Goal: Information Seeking & Learning: Check status

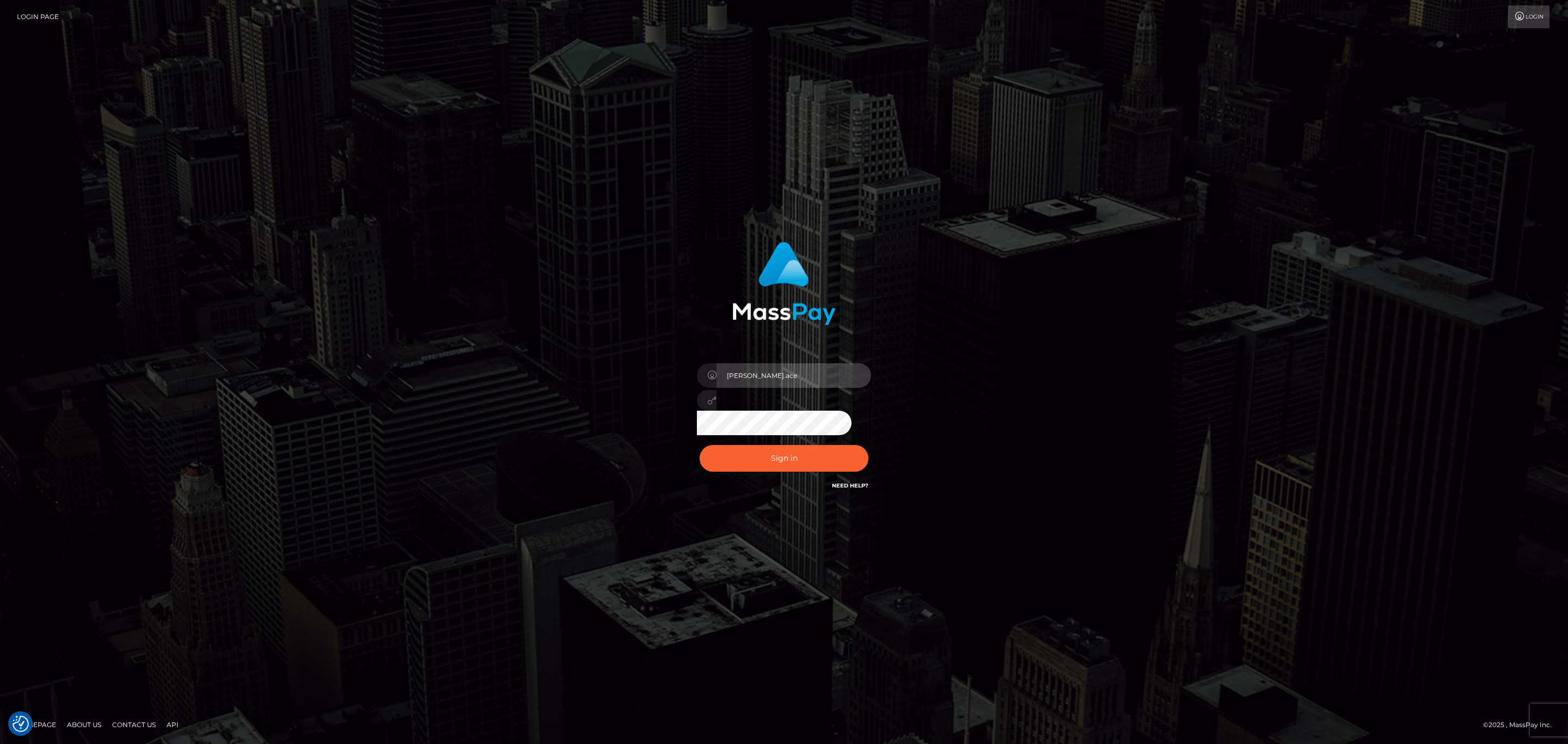
click at [813, 367] on input "sean.ace" at bounding box center [794, 375] width 155 height 24
type input "sean.megabonanza"
click at [794, 458] on button "Sign in" at bounding box center [784, 458] width 169 height 26
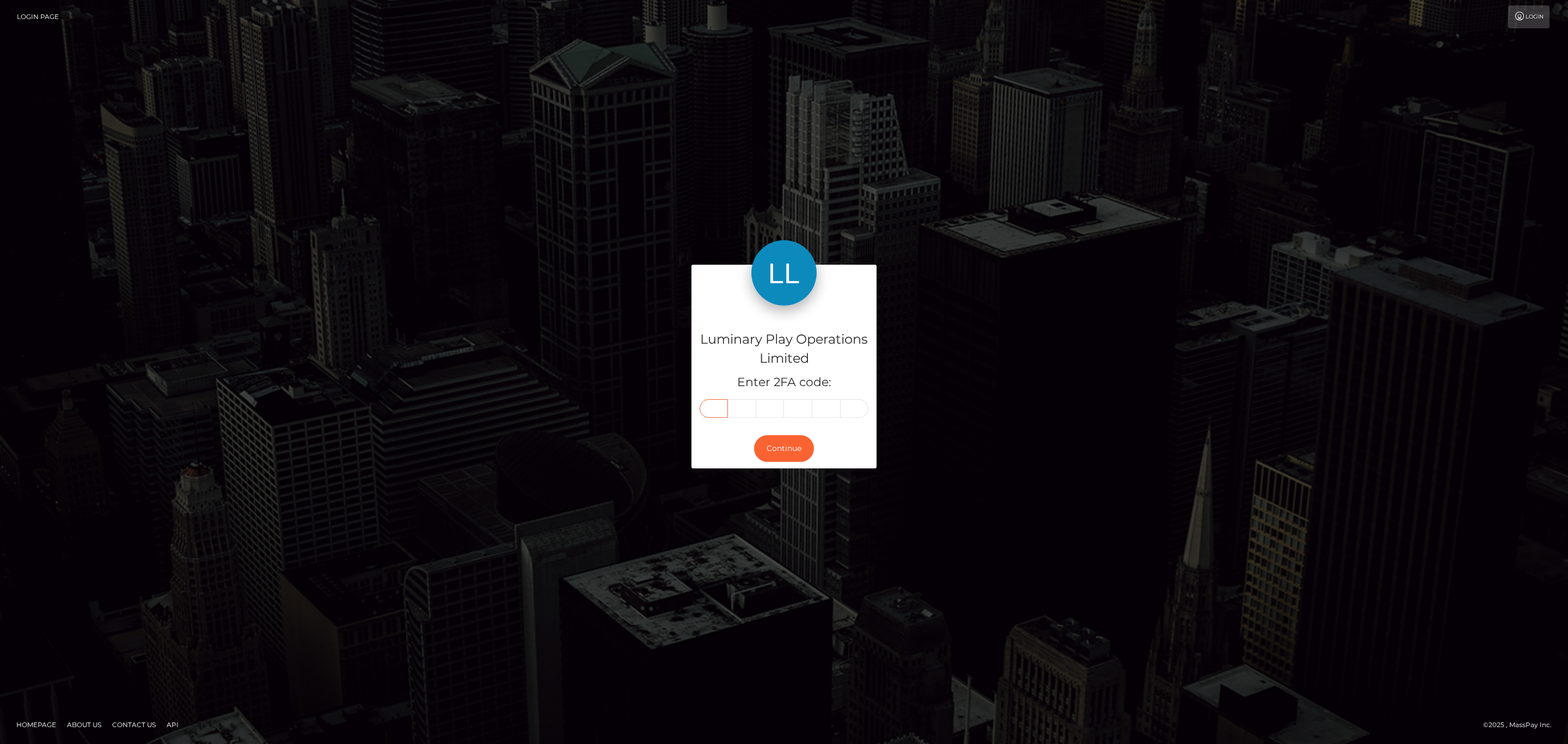
click at [716, 409] on input "text" at bounding box center [714, 408] width 29 height 18
paste input "0"
type input "0"
type input "9"
type input "2"
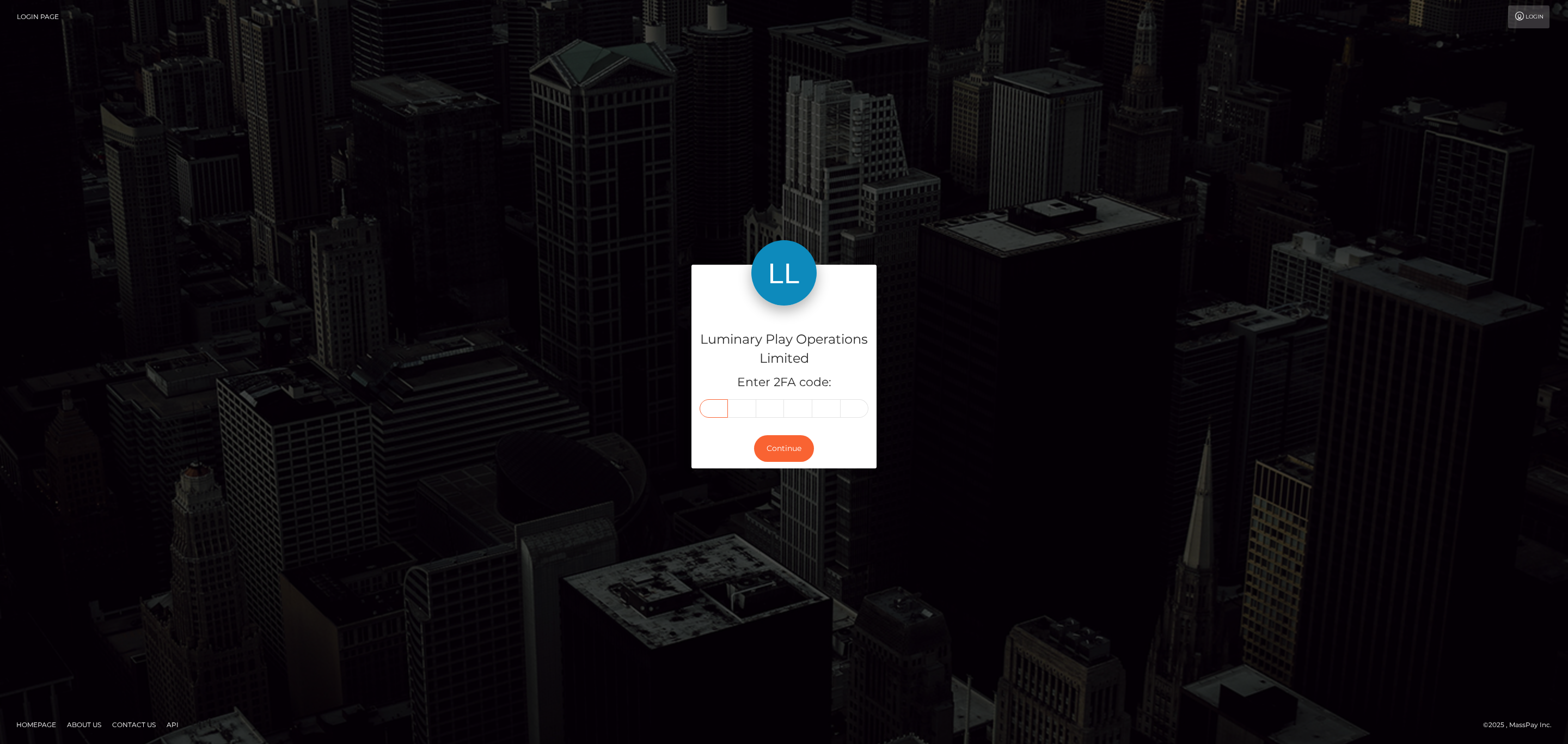
type input "0"
type input "3"
type input "4"
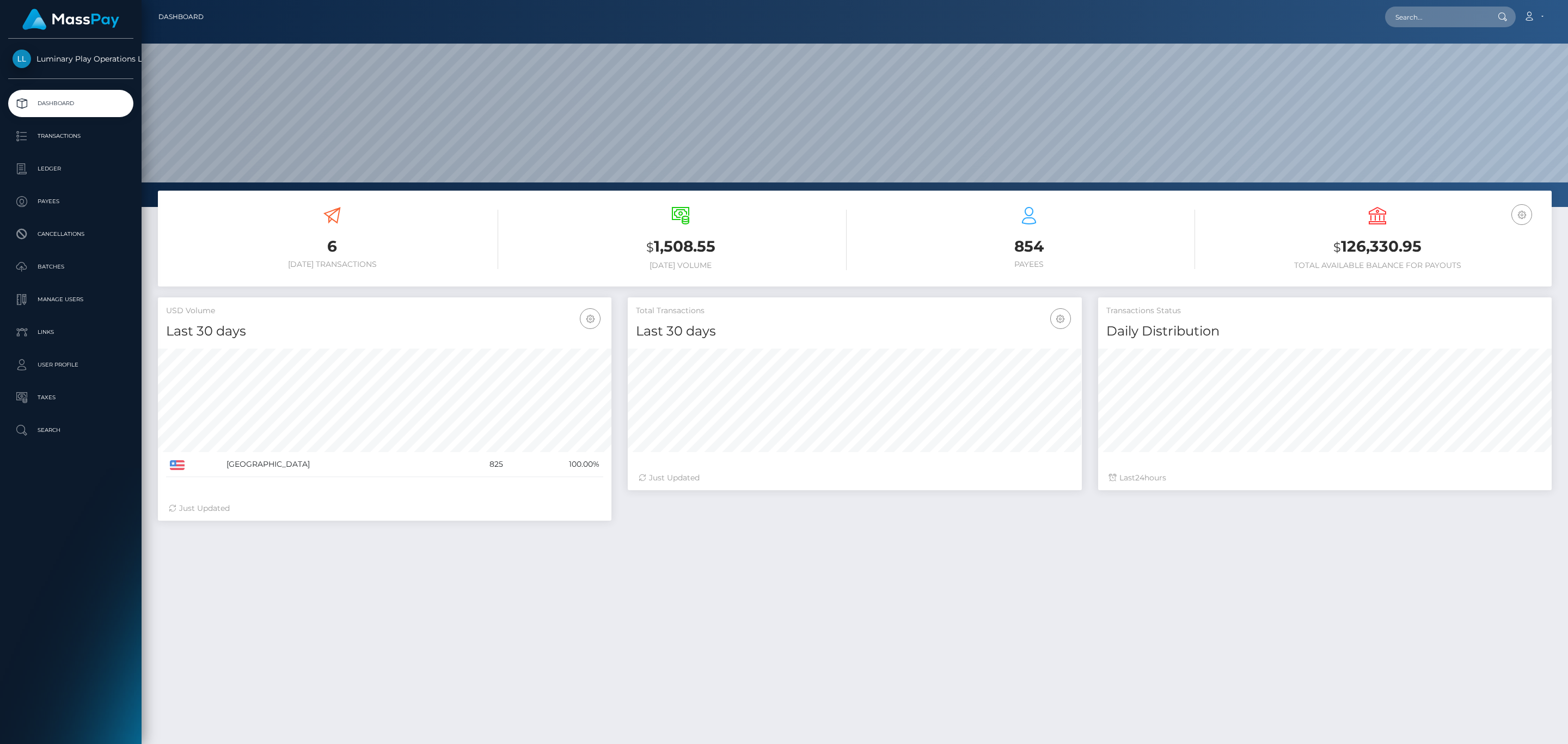
scroll to position [193, 453]
click at [62, 134] on p "Transactions" at bounding box center [71, 136] width 117 height 16
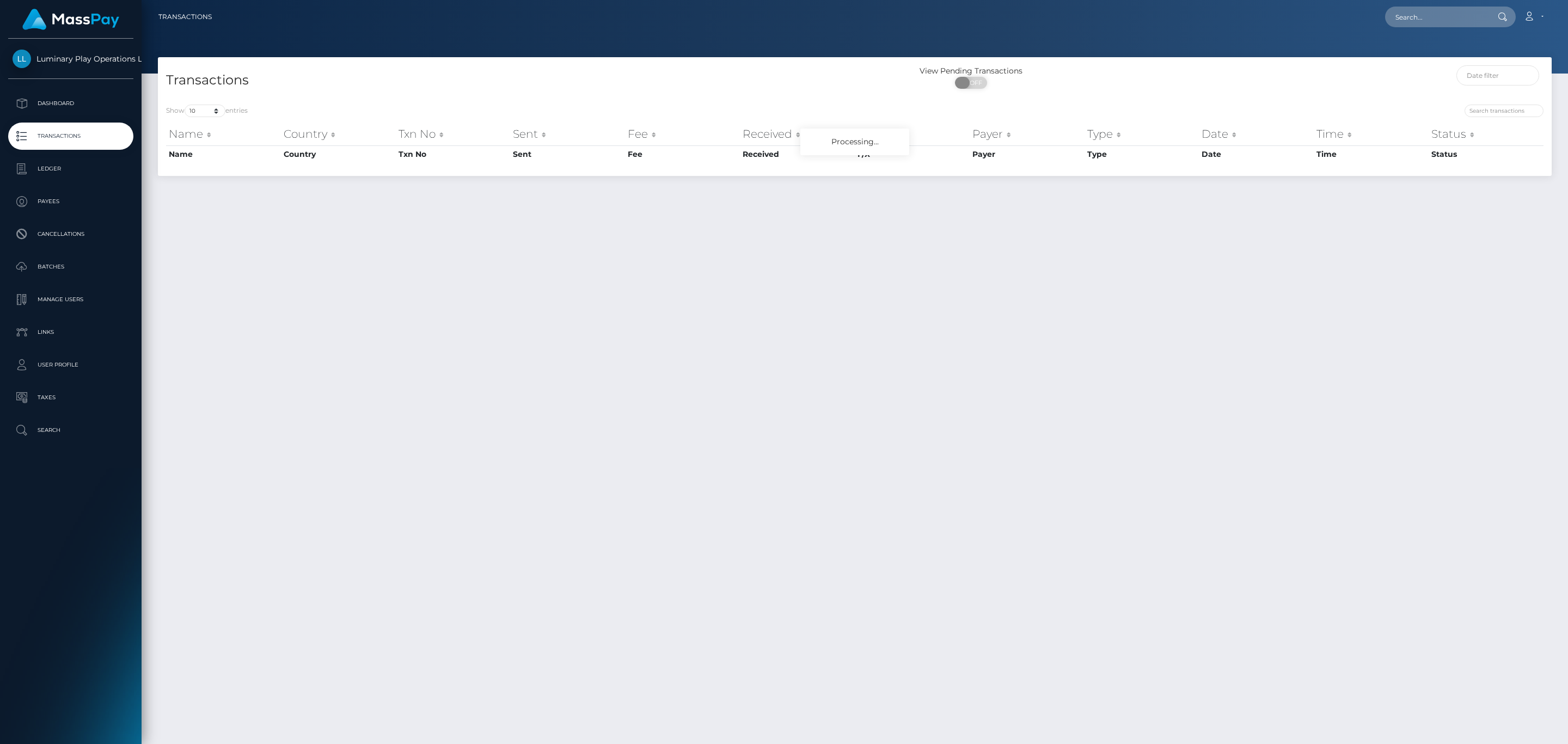
click at [980, 87] on span "OFF" at bounding box center [975, 83] width 27 height 12
checkbox input "true"
click at [1091, 79] on div "View Pending Transactions ON OFF" at bounding box center [1028, 79] width 348 height 29
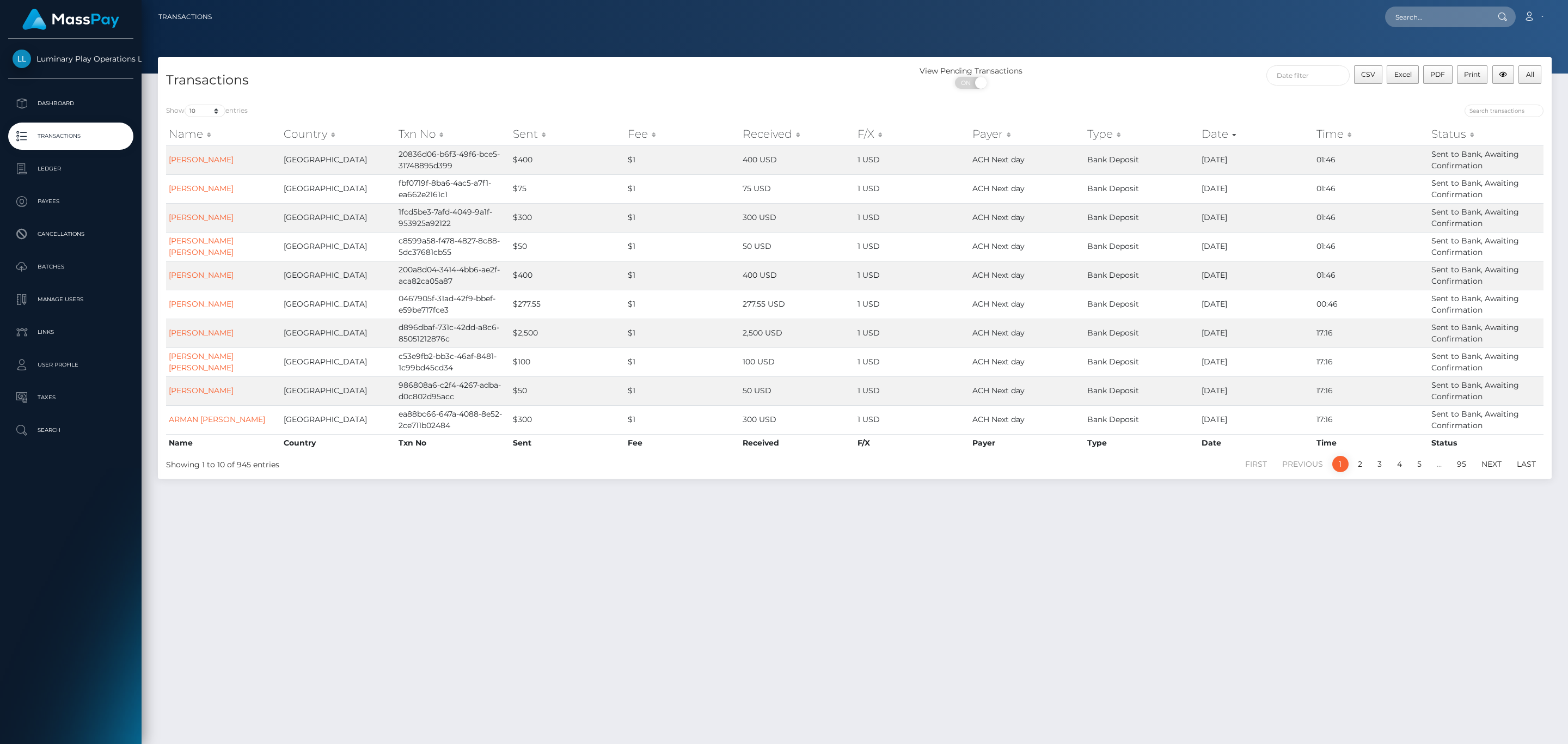
click at [1452, 28] on div "Loading... Loading... Account Edit Profile Logout" at bounding box center [886, 17] width 1330 height 23
click at [1453, 12] on input "text" at bounding box center [1436, 17] width 102 height 20
paste input "291068453"
type input "291068453"
click at [1440, 52] on link "RACHEL KATE CRISLIP" at bounding box center [1455, 56] width 142 height 20
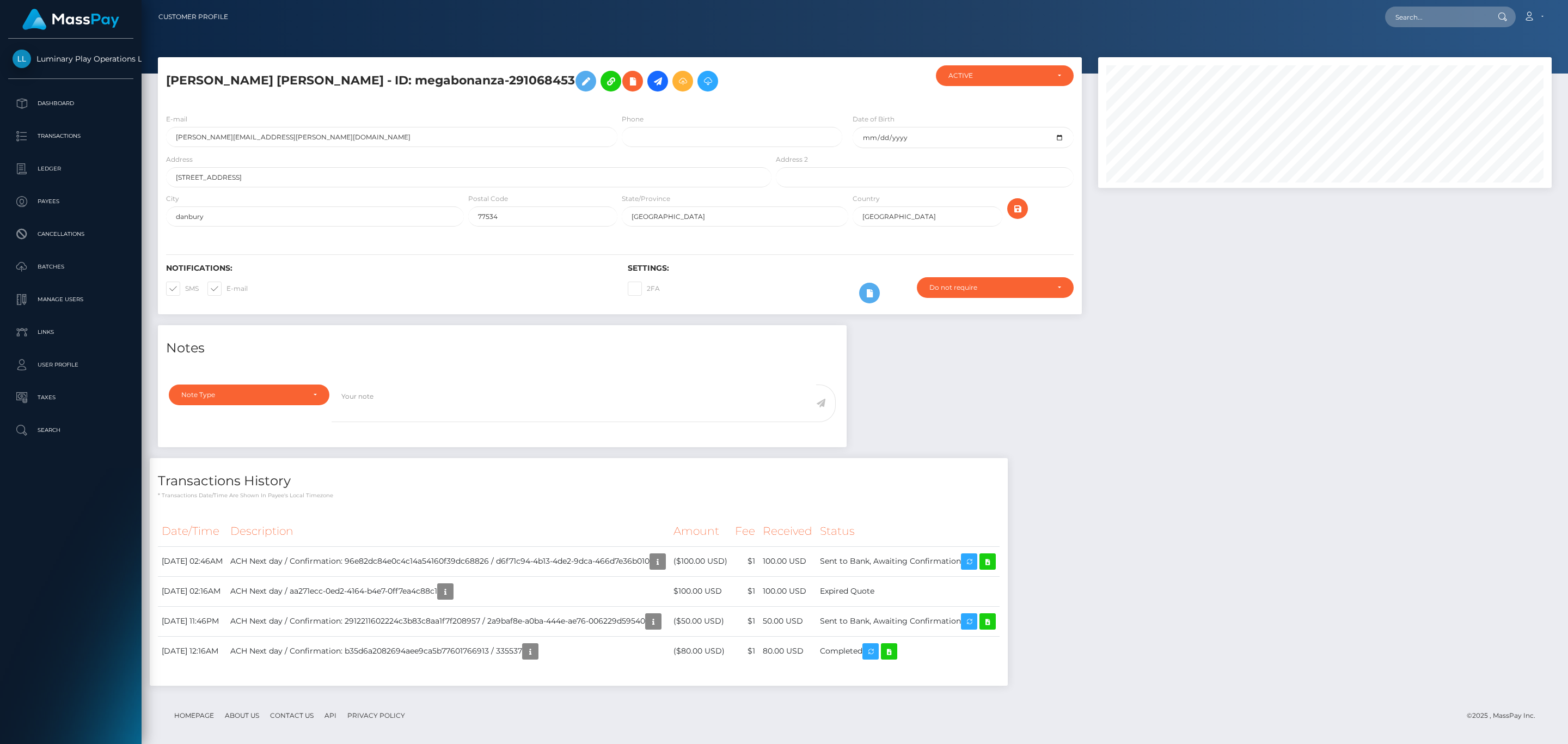
scroll to position [130, 453]
click at [902, 482] on h4 "Transactions History" at bounding box center [579, 481] width 842 height 19
click at [876, 591] on td "Expired Quote" at bounding box center [908, 591] width 183 height 30
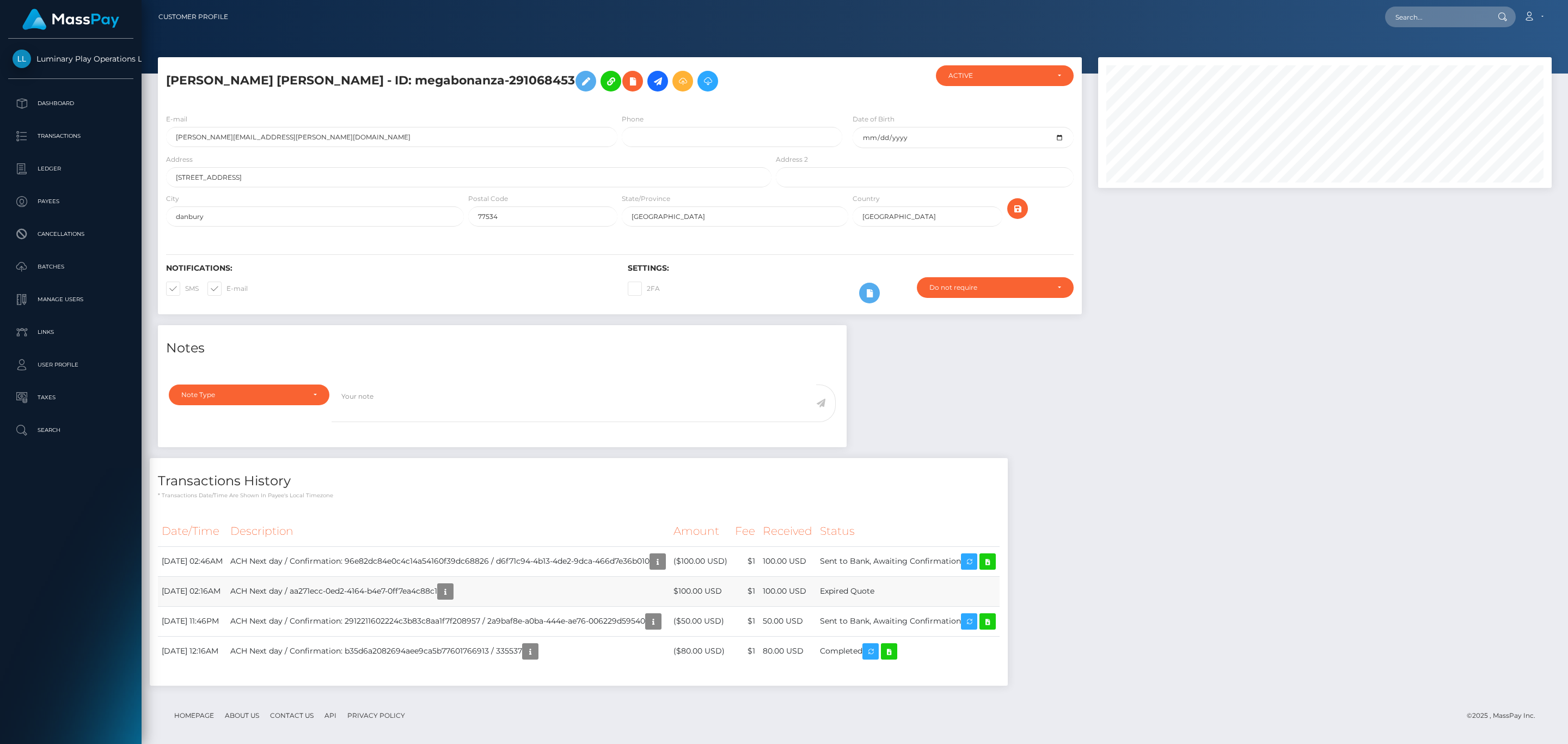
copy tbody "Expired Quote"
click at [1453, 7] on input "text" at bounding box center [1436, 17] width 102 height 20
paste input "068e4c0d-825b-4da8-837b-5a915993fb35"
click at [1461, 12] on input "068e4c0d-825b-4da8-837b-5a915993fb35" at bounding box center [1436, 17] width 102 height 20
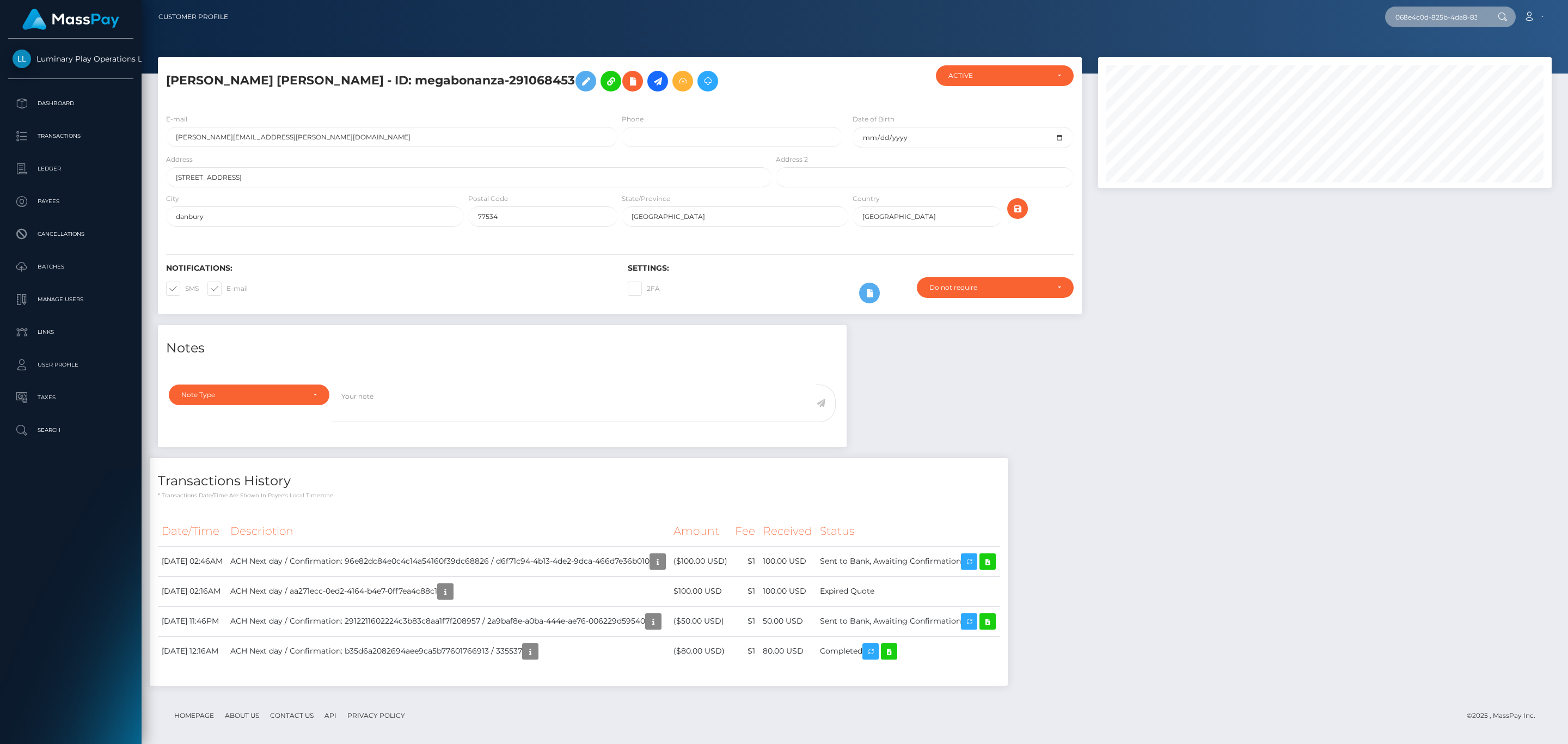
paste input "19251891"
type input "19251891"
click at [1434, 52] on link "D'LORAH DIANE MULLINS" at bounding box center [1455, 56] width 142 height 20
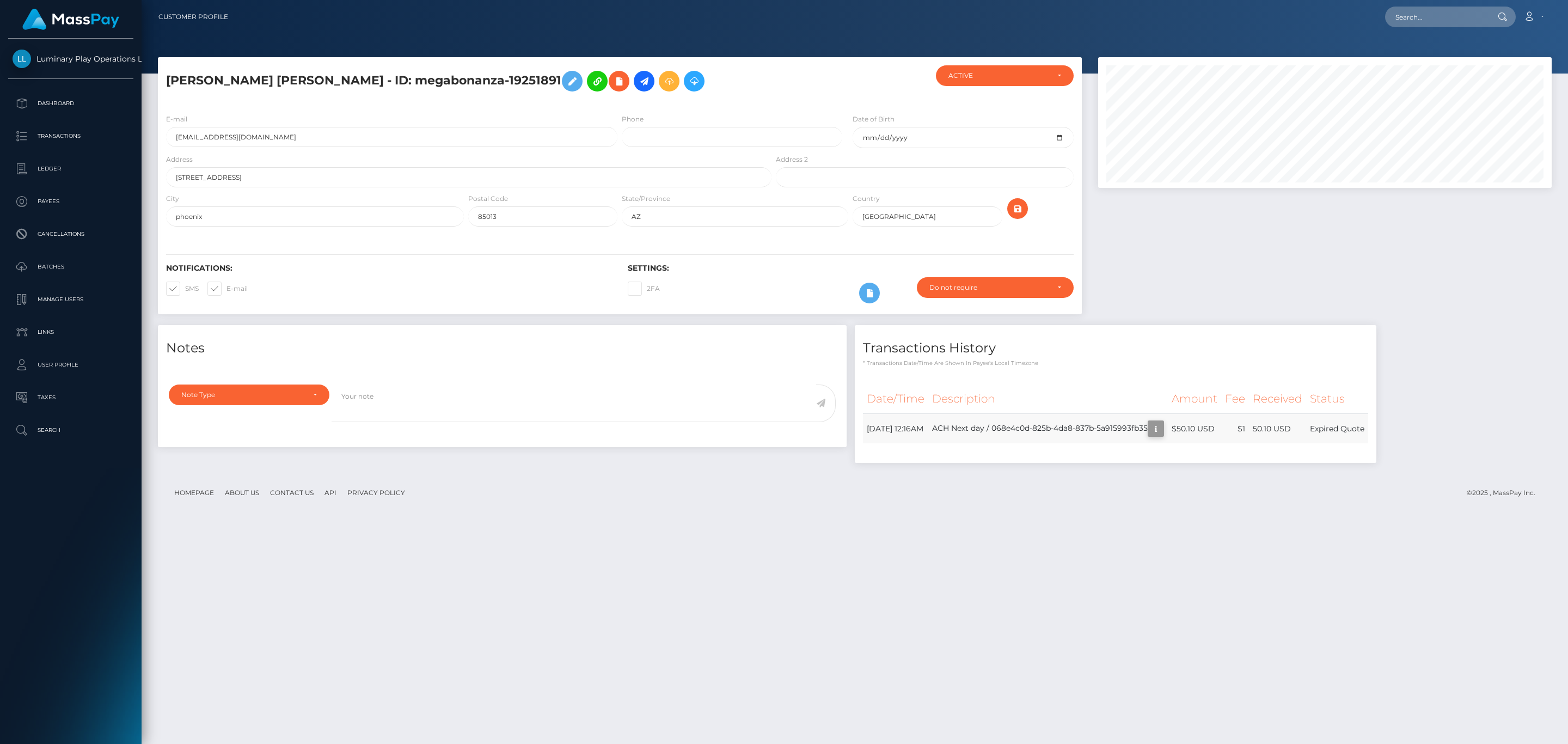
scroll to position [130, 453]
click at [1135, 488] on footer "Homepage About Us Contact Us API Privacy Policy © 2025 , MassPay Inc." at bounding box center [855, 493] width 1394 height 38
click at [1438, 17] on input "text" at bounding box center [1436, 17] width 102 height 20
paste input "303632924"
type input "303632924"
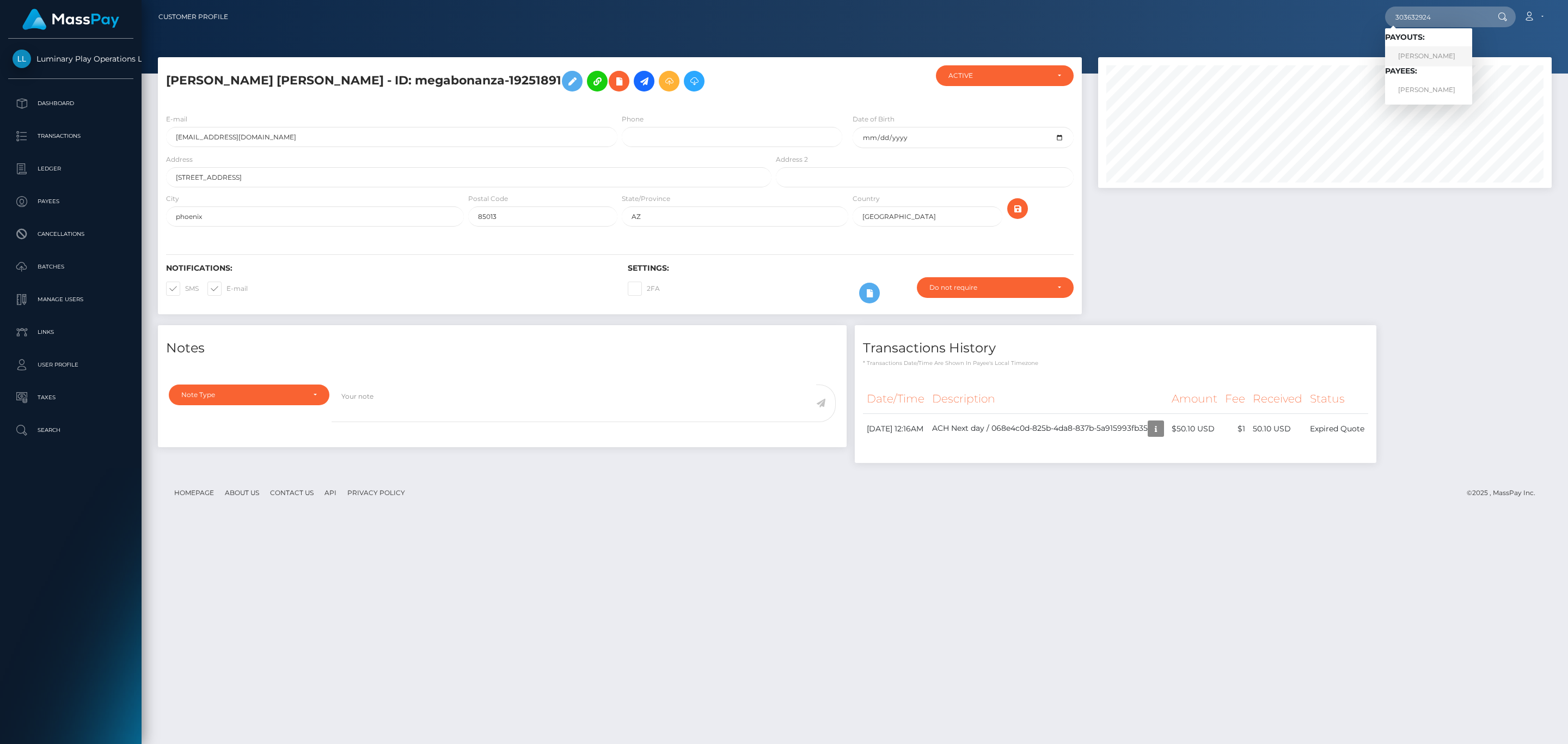
click at [1432, 53] on link "JOHN ALLEN TOMAK" at bounding box center [1428, 56] width 87 height 20
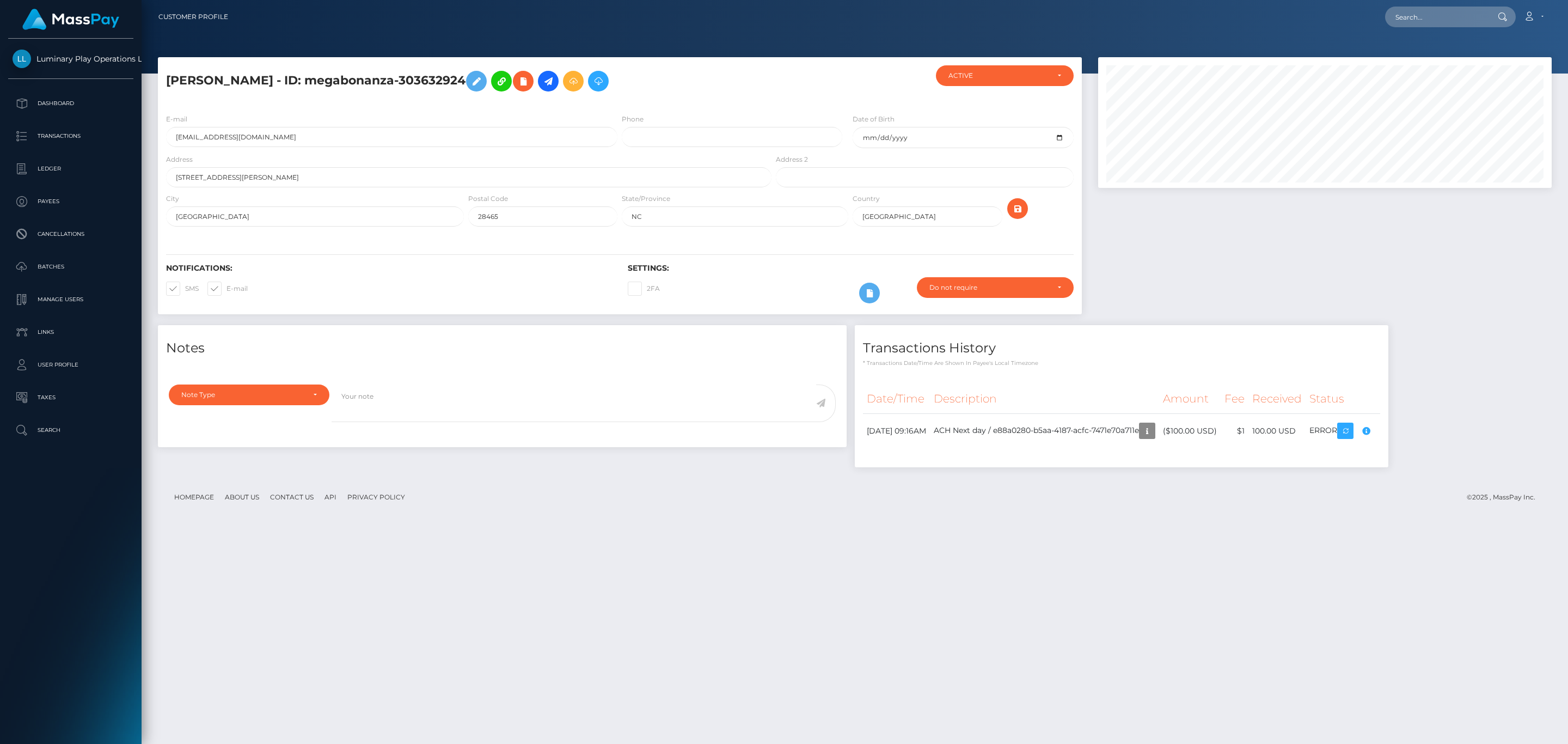
scroll to position [130, 453]
drag, startPoint x: 1464, startPoint y: 428, endPoint x: 1455, endPoint y: 428, distance: 9.0
click at [1462, 428] on div "Notes Note Type Compliance Clear Compliance General Note Type" at bounding box center [855, 401] width 1410 height 153
click at [1467, 12] on input "text" at bounding box center [1436, 17] width 102 height 20
paste input "292245718"
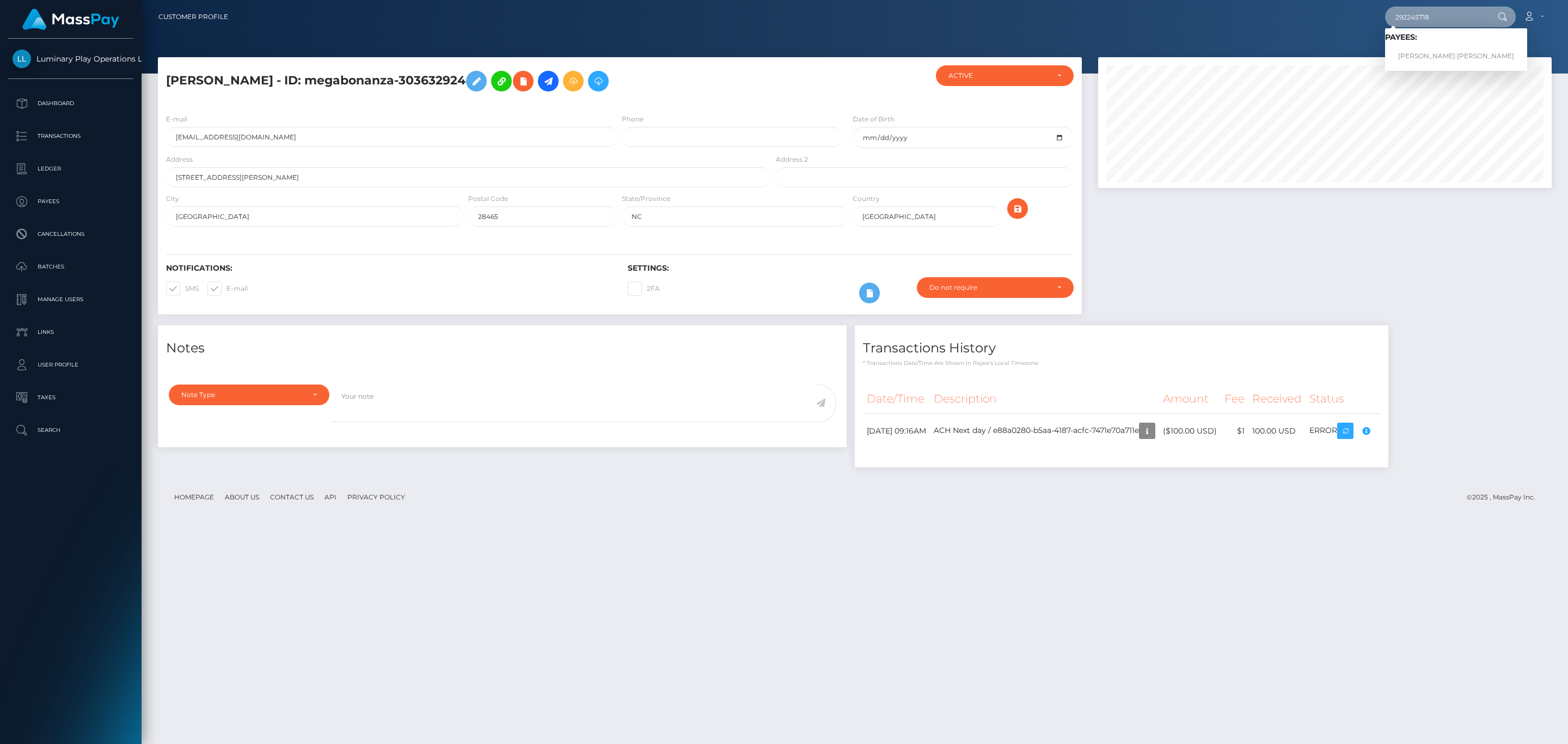
type input "292245718"
click at [1444, 49] on link "JUAN SANCHEZ" at bounding box center [1455, 56] width 142 height 20
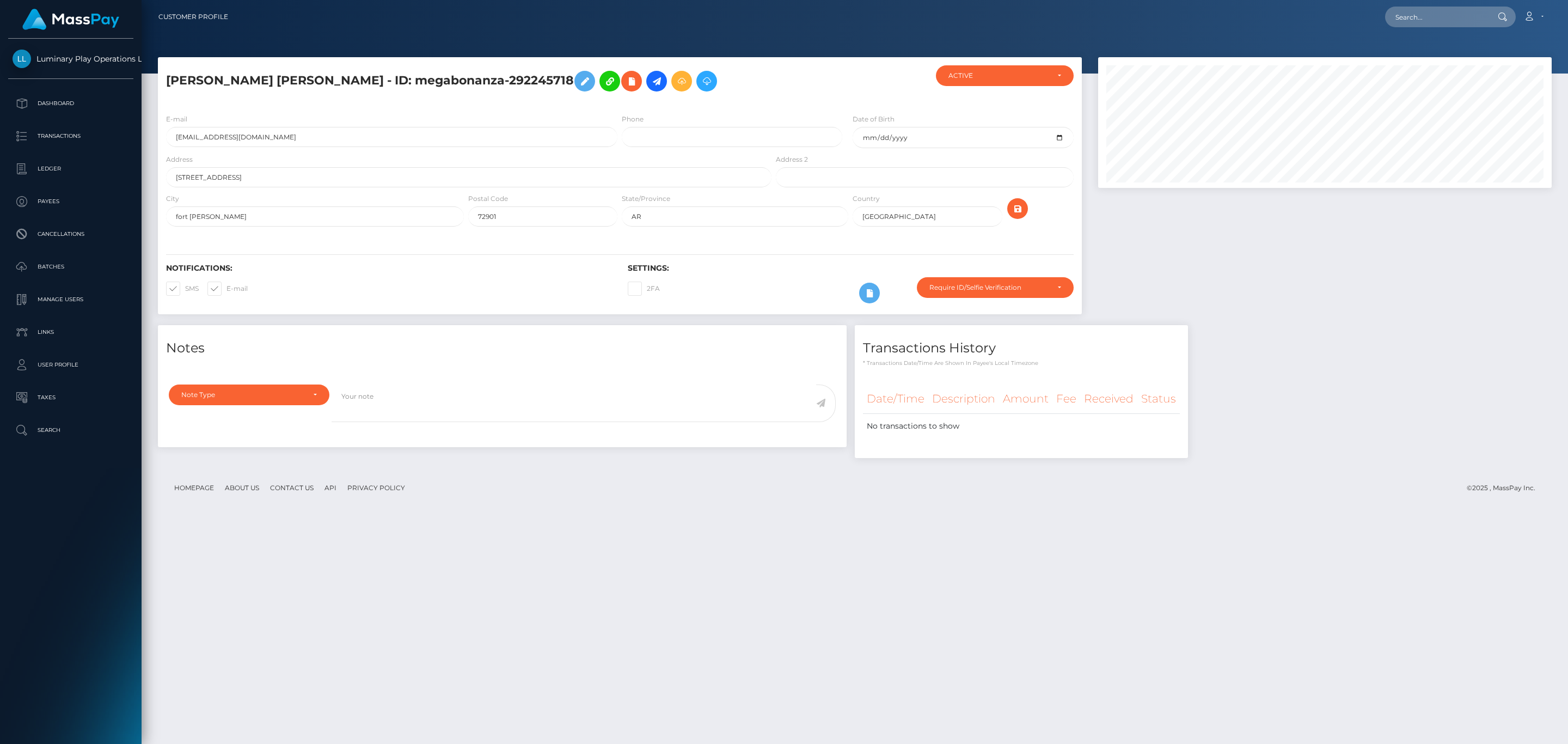
scroll to position [130, 453]
click at [1439, 30] on nav "Customer Profile Loading... Loading... Account" at bounding box center [855, 17] width 1426 height 34
click at [1442, 13] on input "text" at bounding box center [1436, 17] width 102 height 20
paste input "112905268"
type input "112905268"
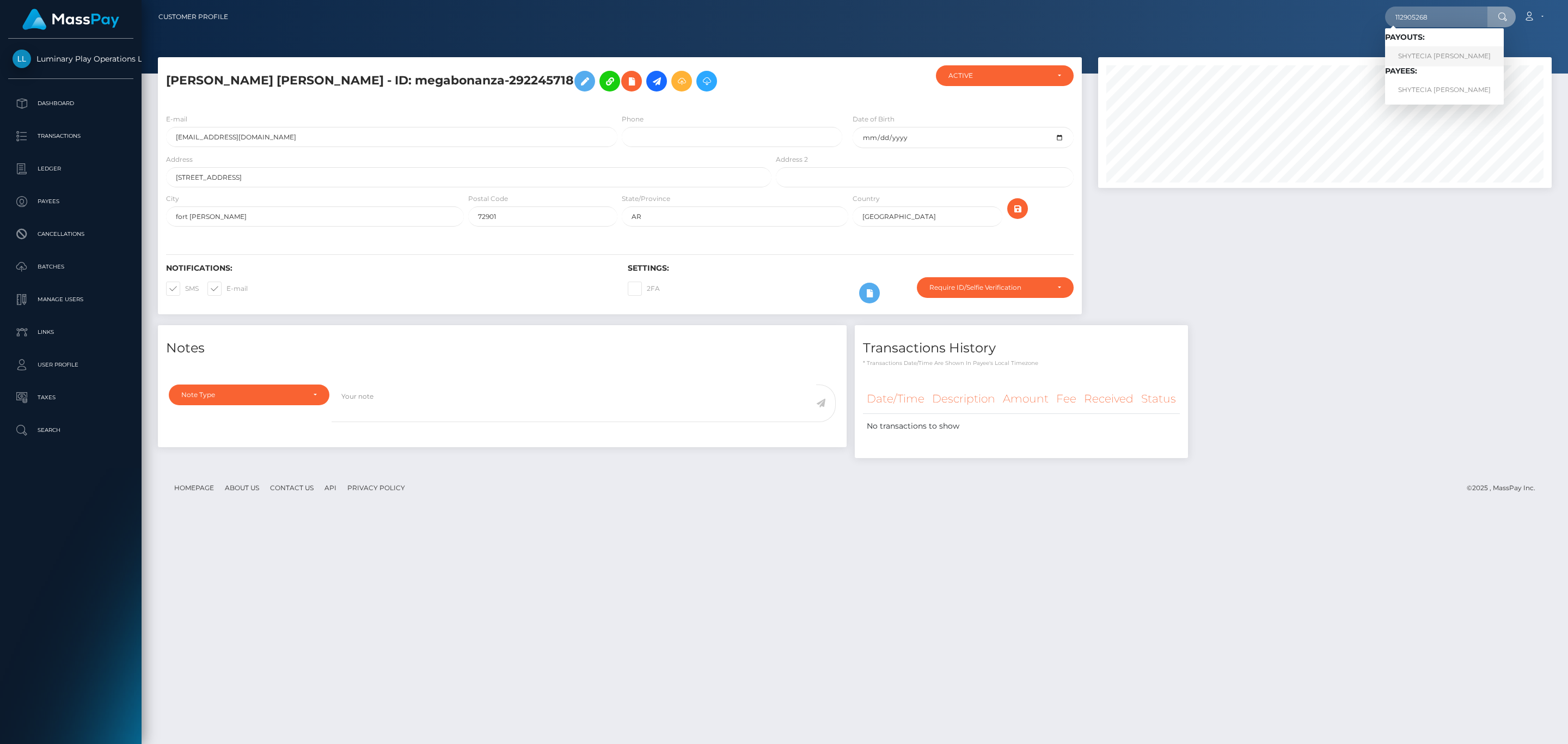
click at [1427, 54] on link "SHYTECIA NACHEA HILL" at bounding box center [1444, 56] width 119 height 20
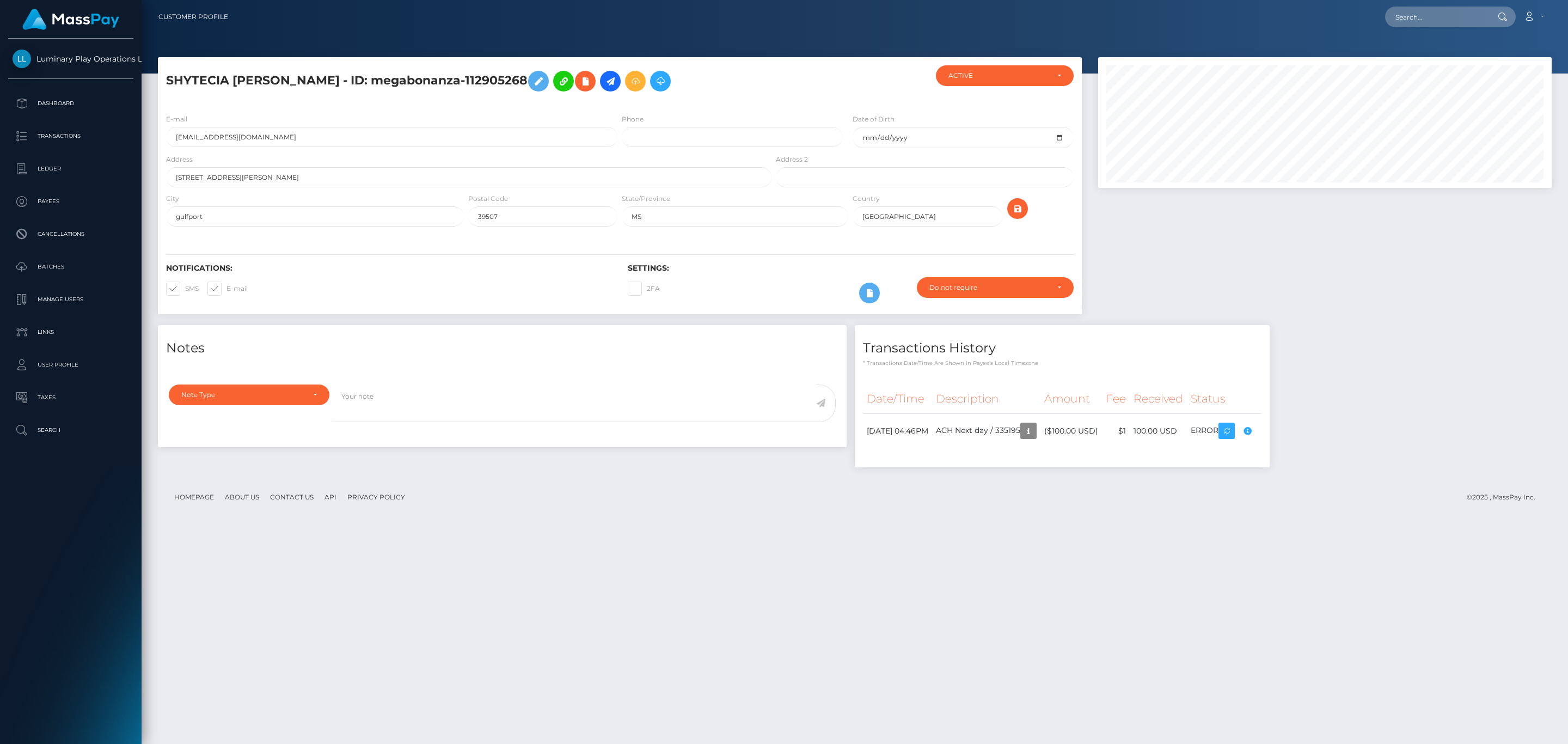
scroll to position [130, 453]
click at [1039, 433] on td "ACH Next day / 335195" at bounding box center [986, 431] width 109 height 35
copy td "335195"
click at [1261, 451] on div "Date/Time Description Amount Fee Received Status" at bounding box center [1062, 422] width 398 height 78
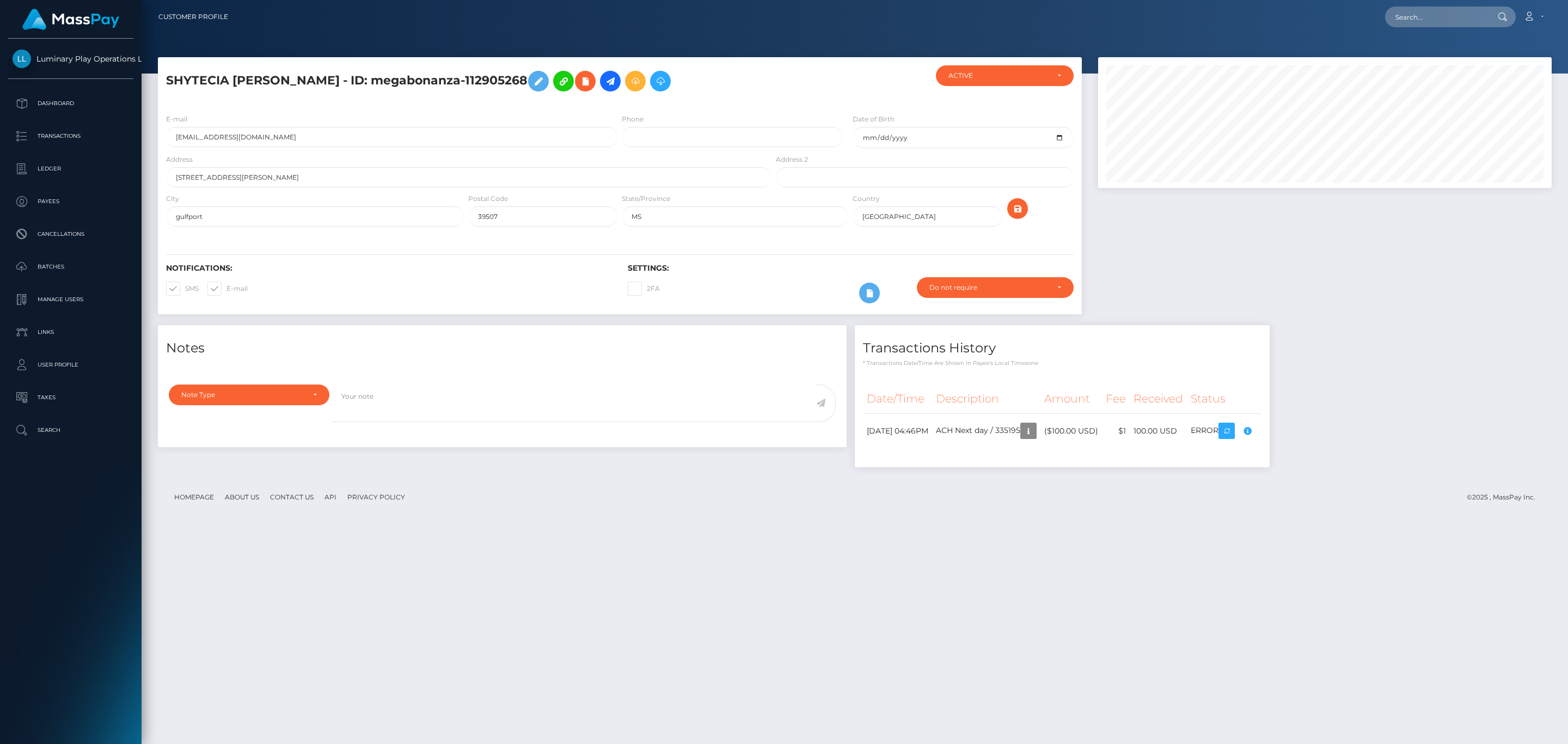
click at [1261, 452] on div "Date/Time Description Amount Fee Received Status" at bounding box center [1062, 422] width 398 height 78
click at [1269, 433] on div "Date/Time Description Amount Fee Received Status" at bounding box center [1062, 421] width 415 height 92
click at [1317, 435] on div "Notes Note Type Compliance Clear Compliance General Note Type" at bounding box center [855, 401] width 1410 height 153
click at [1463, 7] on input "text" at bounding box center [1436, 17] width 102 height 20
paste input "66037146"
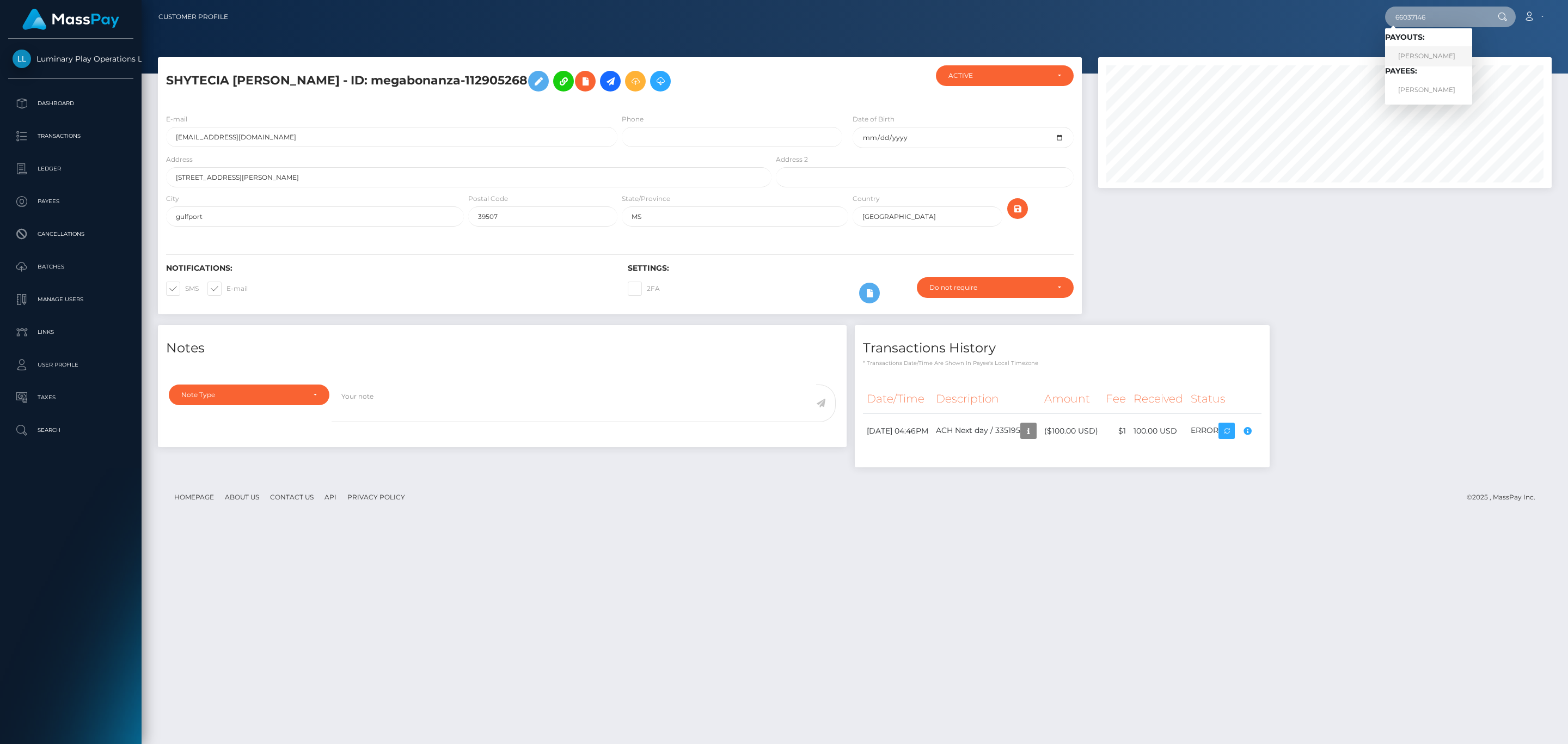
type input "66037146"
click at [1432, 57] on link "ARTURO ALMANZA" at bounding box center [1428, 56] width 87 height 20
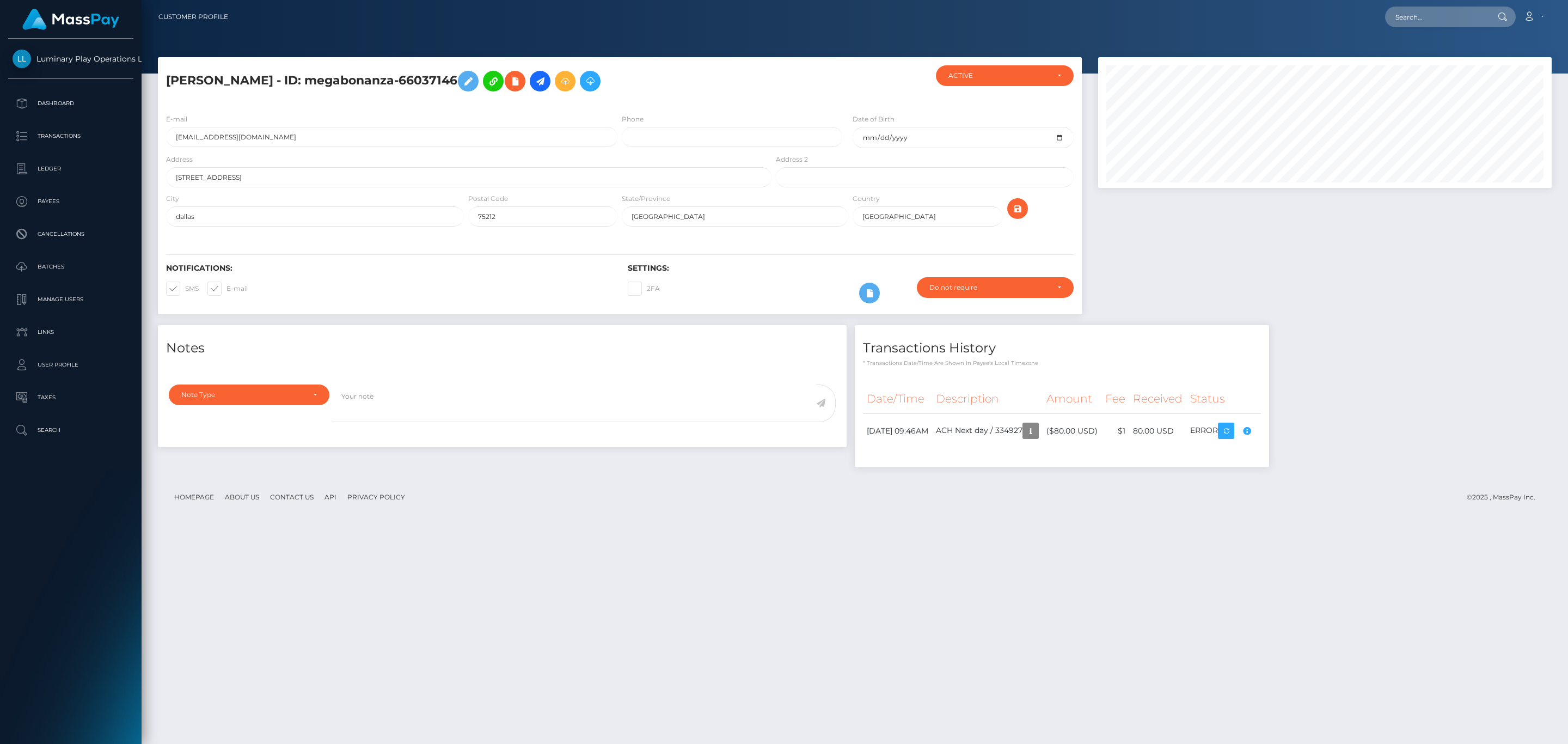
scroll to position [130, 453]
click at [1341, 438] on div "Notes Note Type Compliance Clear Compliance General Note Type" at bounding box center [855, 401] width 1410 height 153
click at [1116, 527] on div "[PERSON_NAME] - ID: megabonanza-66037146 ACTIVE" at bounding box center [855, 395] width 1426 height 677
click at [1417, 29] on nav "Customer Profile Loading... Loading... Account" at bounding box center [855, 17] width 1426 height 34
click at [1428, 15] on input "text" at bounding box center [1436, 17] width 102 height 20
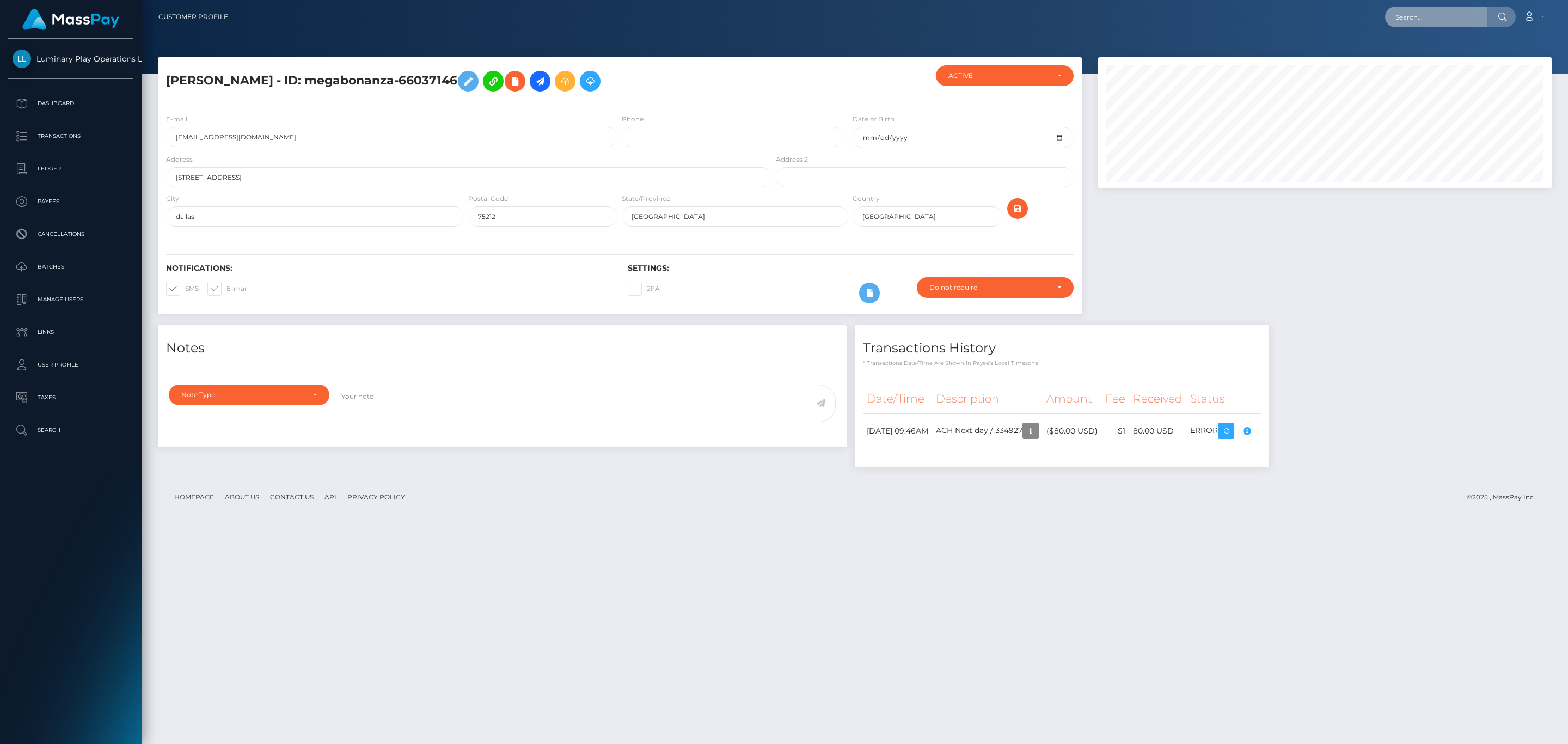
paste input "7c0c2ad3-c396-4459-9c67-46a72e4217d7"
click at [1473, 17] on input "7c0c2ad3-c396-4459-9c67-46a72e4217d7" at bounding box center [1436, 17] width 102 height 20
paste input "302547695"
type input "302547695"
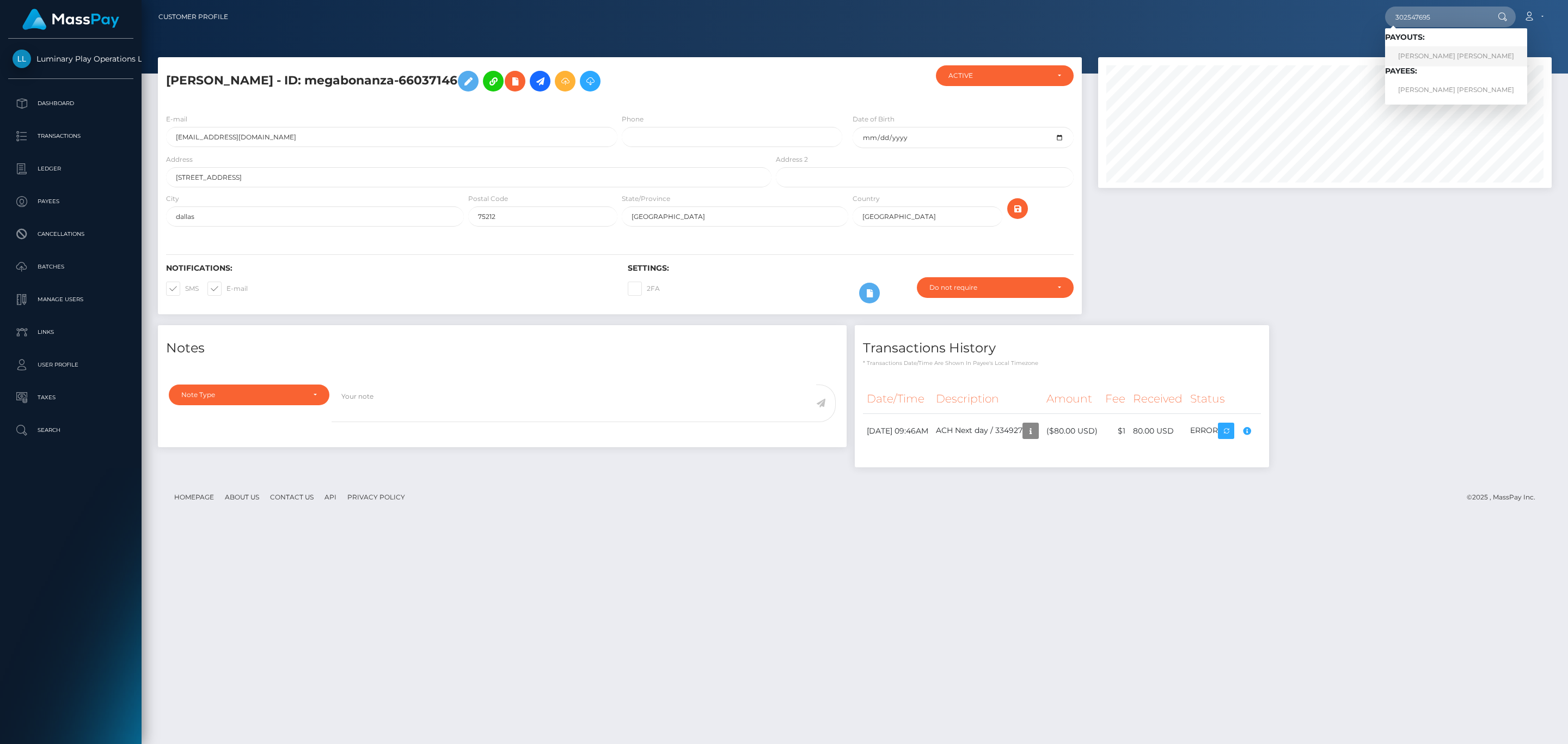
click at [1434, 53] on link "[PERSON_NAME] [PERSON_NAME]" at bounding box center [1455, 56] width 142 height 20
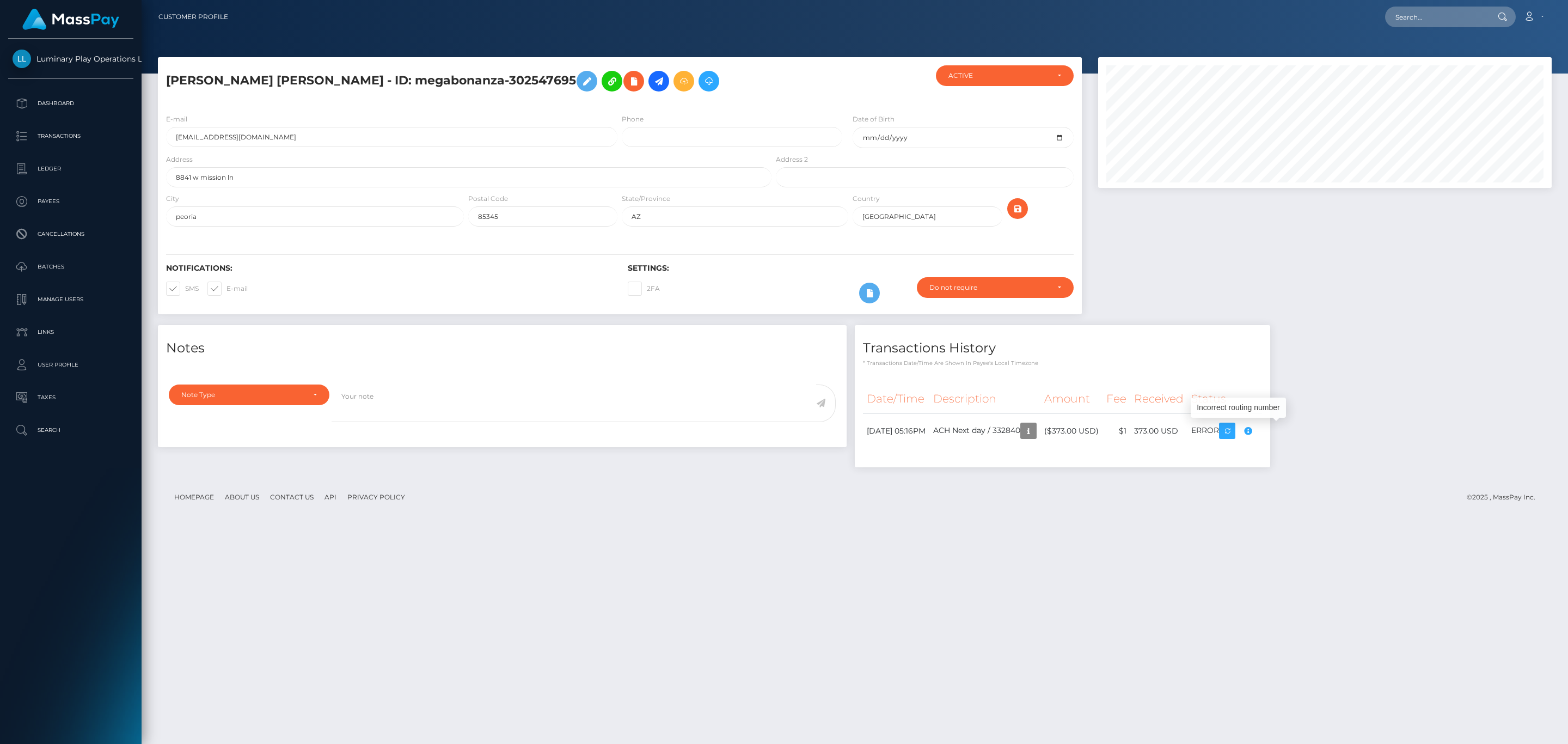
scroll to position [130, 453]
click at [1456, 24] on input "text" at bounding box center [1436, 17] width 102 height 20
paste input "25814646"
type input "25814646"
click at [1439, 51] on link "GEORGE R JR CARR" at bounding box center [1463, 56] width 158 height 20
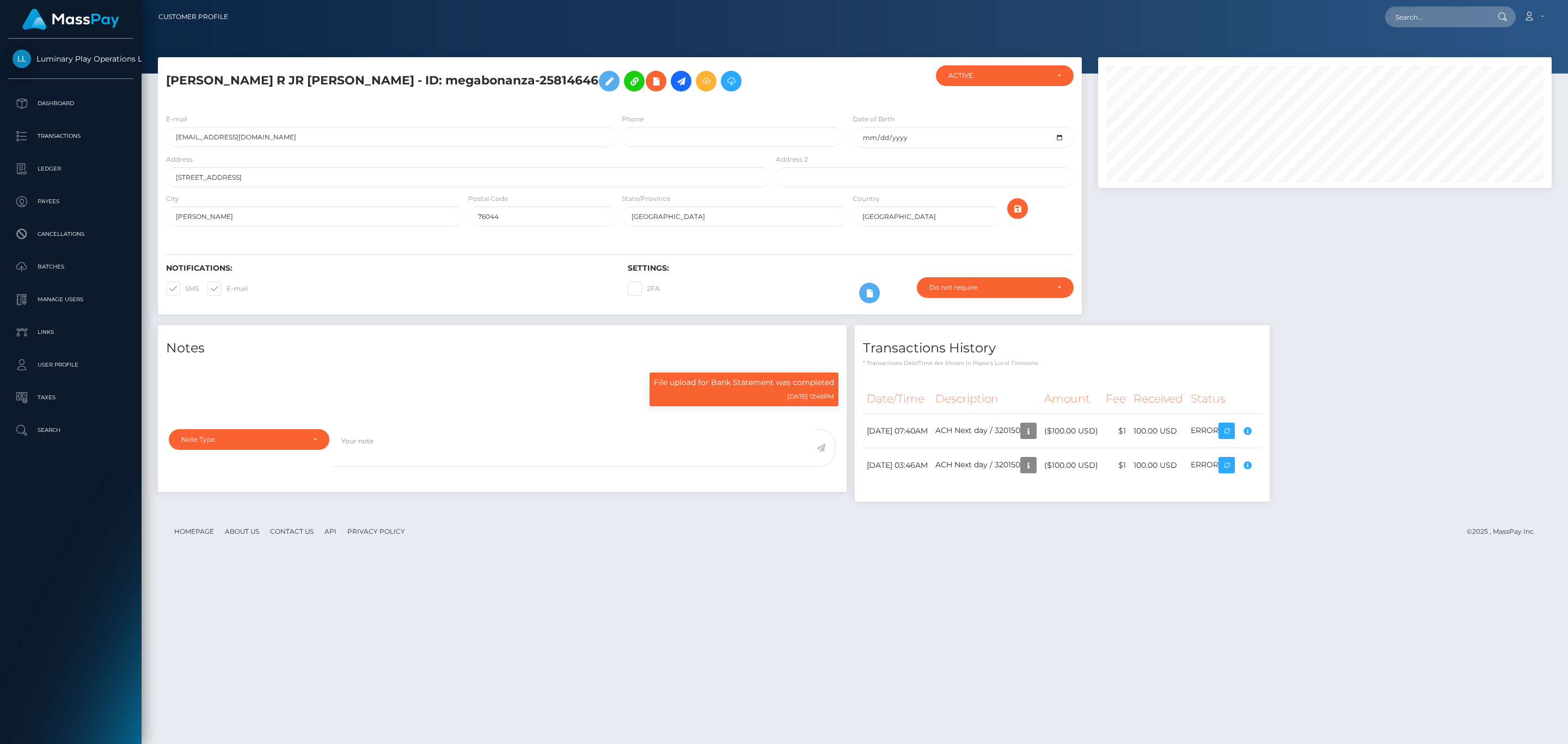
scroll to position [130, 453]
click at [1261, 392] on th "Status" at bounding box center [1224, 398] width 75 height 30
click at [1284, 431] on div "Compliance review required. Please provide a recent bank statement using the se…" at bounding box center [1233, 458] width 109 height 66
click at [1318, 439] on div "Notes File upload for Bank Statement was completed [DATE] 12:49PM" at bounding box center [855, 419] width 1410 height 187
click at [1277, 436] on div "Transactions History * Transactions date/time are shown in payee's local timezo…" at bounding box center [1062, 419] width 431 height 187
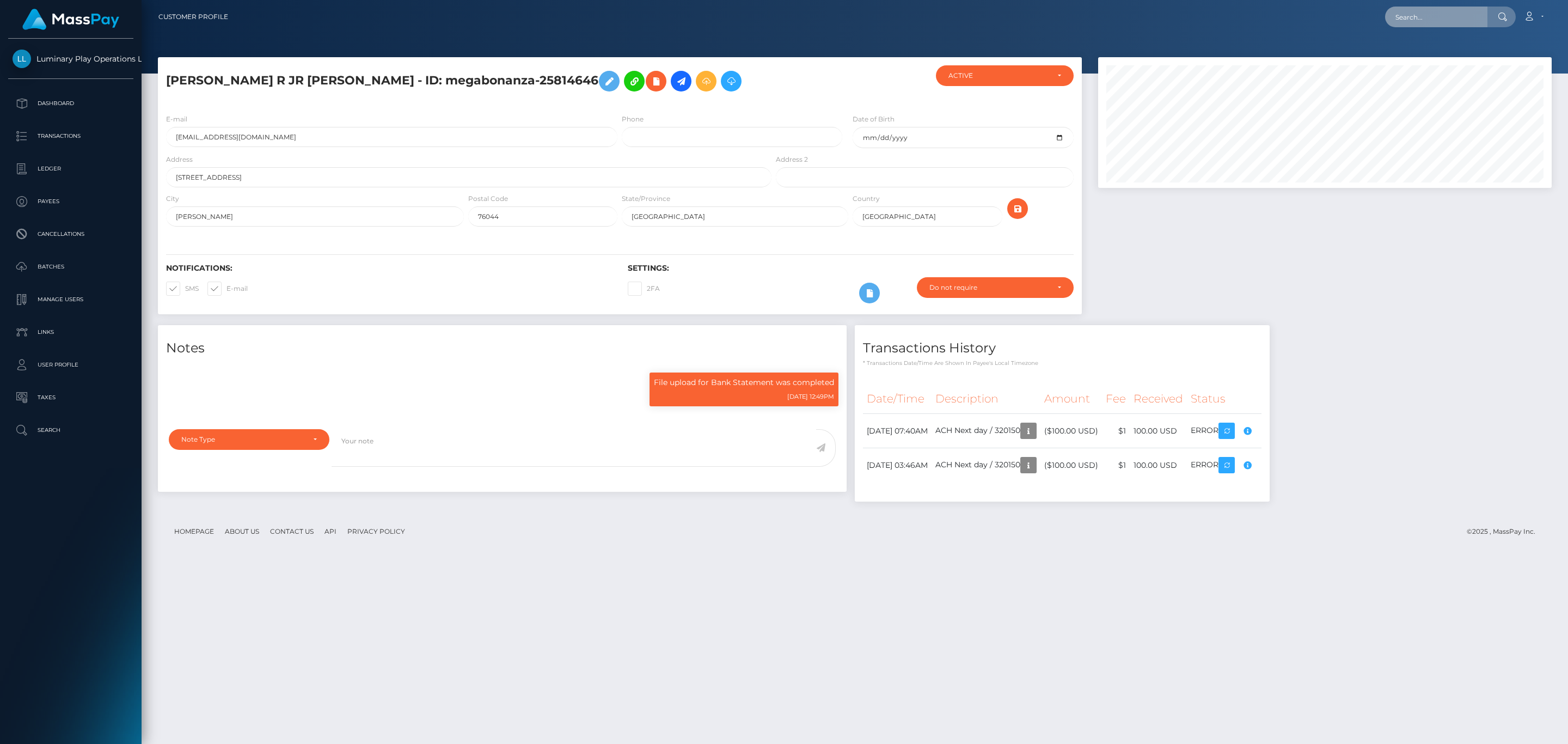
click at [1432, 10] on input "text" at bounding box center [1436, 17] width 102 height 20
paste input "332840"
type input "332840"
click at [1428, 52] on link "NICHOLE CRYSTAL GABRIEL" at bounding box center [1455, 56] width 142 height 20
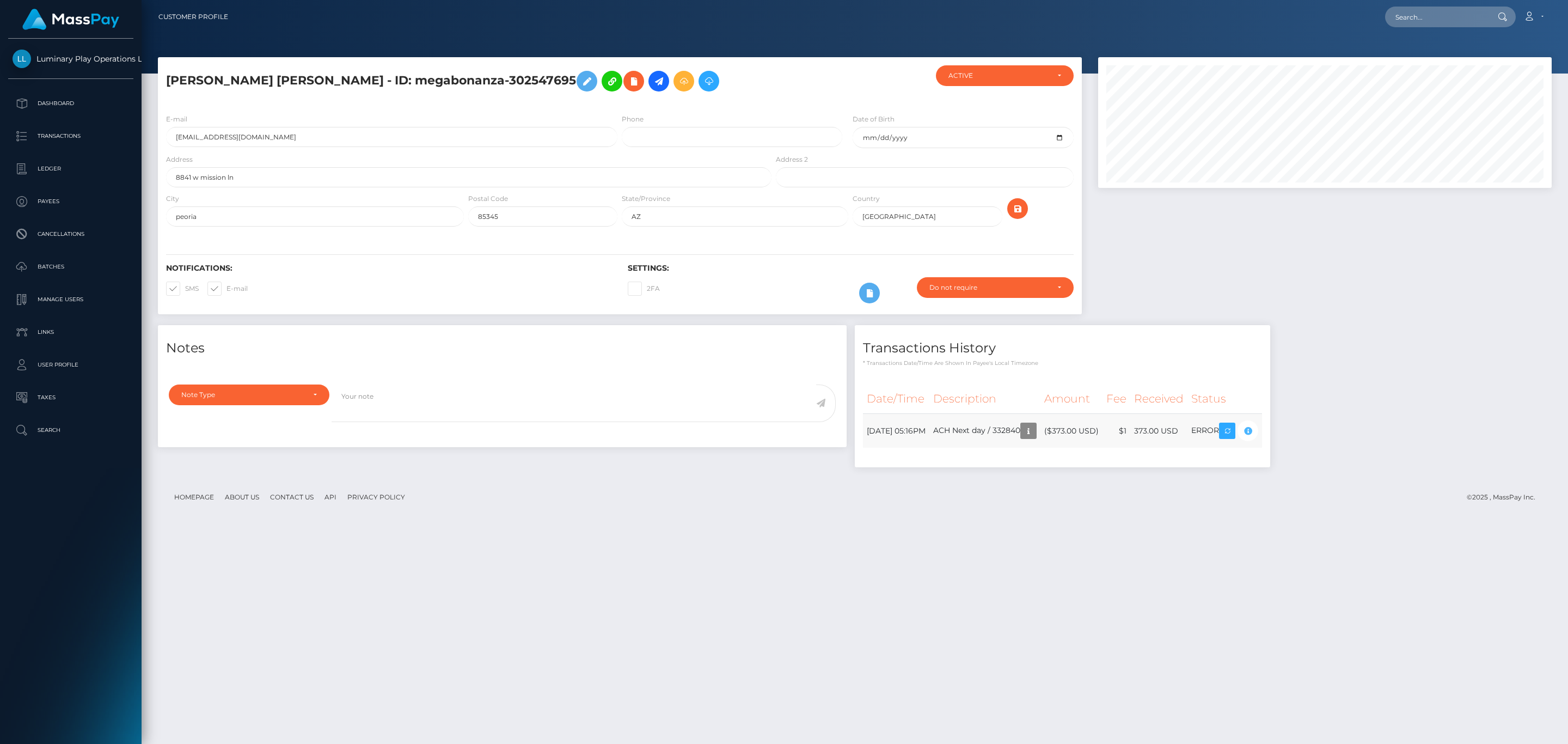
scroll to position [130, 453]
click at [1463, 8] on input "text" at bounding box center [1436, 17] width 102 height 20
paste input "291068453"
type input "291068453"
click at [1426, 54] on link "RACHEL KATE CRISLIP" at bounding box center [1455, 56] width 142 height 20
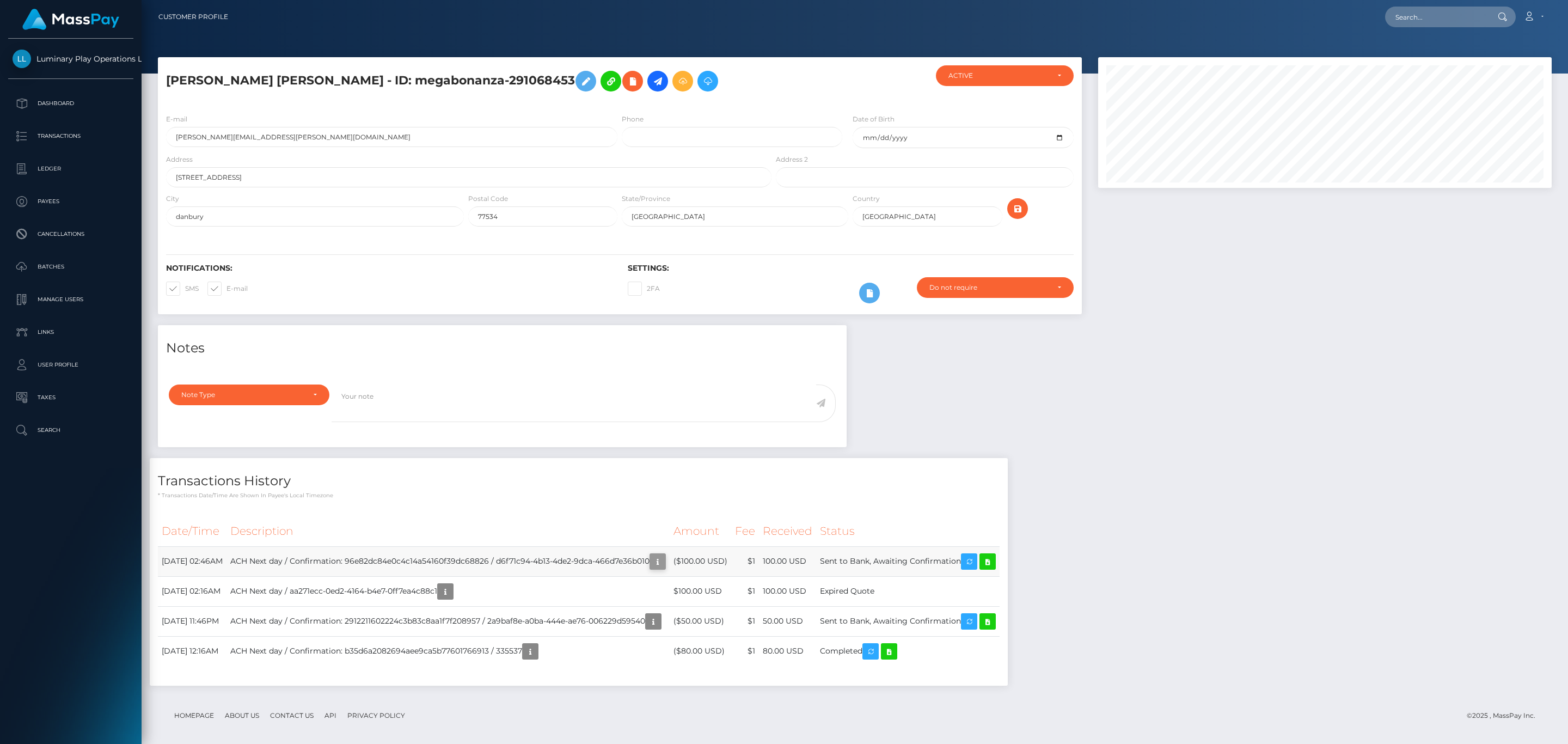
scroll to position [130, 453]
click at [629, 564] on td "ACH Next day / Confirmation: 96e82dc84e0c4c14a54160f39dc68826 / d6f71c94-4b13-4…" at bounding box center [448, 561] width 443 height 30
click at [490, 90] on h5 "RACHEL KATE CRISLIP - ID: megabonanza-291068453" at bounding box center [466, 81] width 599 height 32
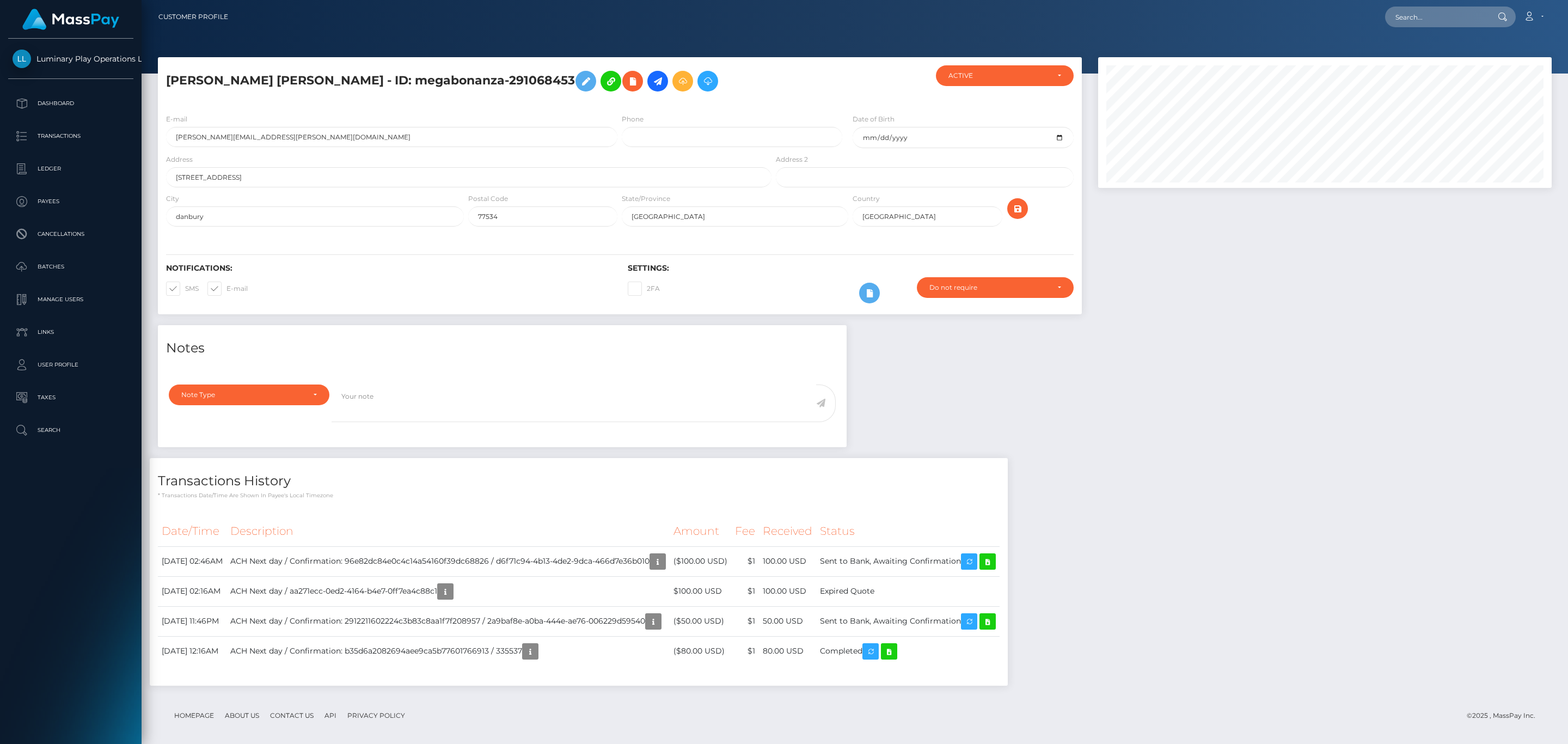
click at [470, 81] on h5 "RACHEL KATE CRISLIP - ID: megabonanza-291068453" at bounding box center [466, 81] width 599 height 32
copy h5 "291068453"
click at [613, 559] on td "ACH Next day / Confirmation: 96e82dc84e0c4c14a54160f39dc68826 / d6f71c94-4b13-4…" at bounding box center [448, 561] width 443 height 30
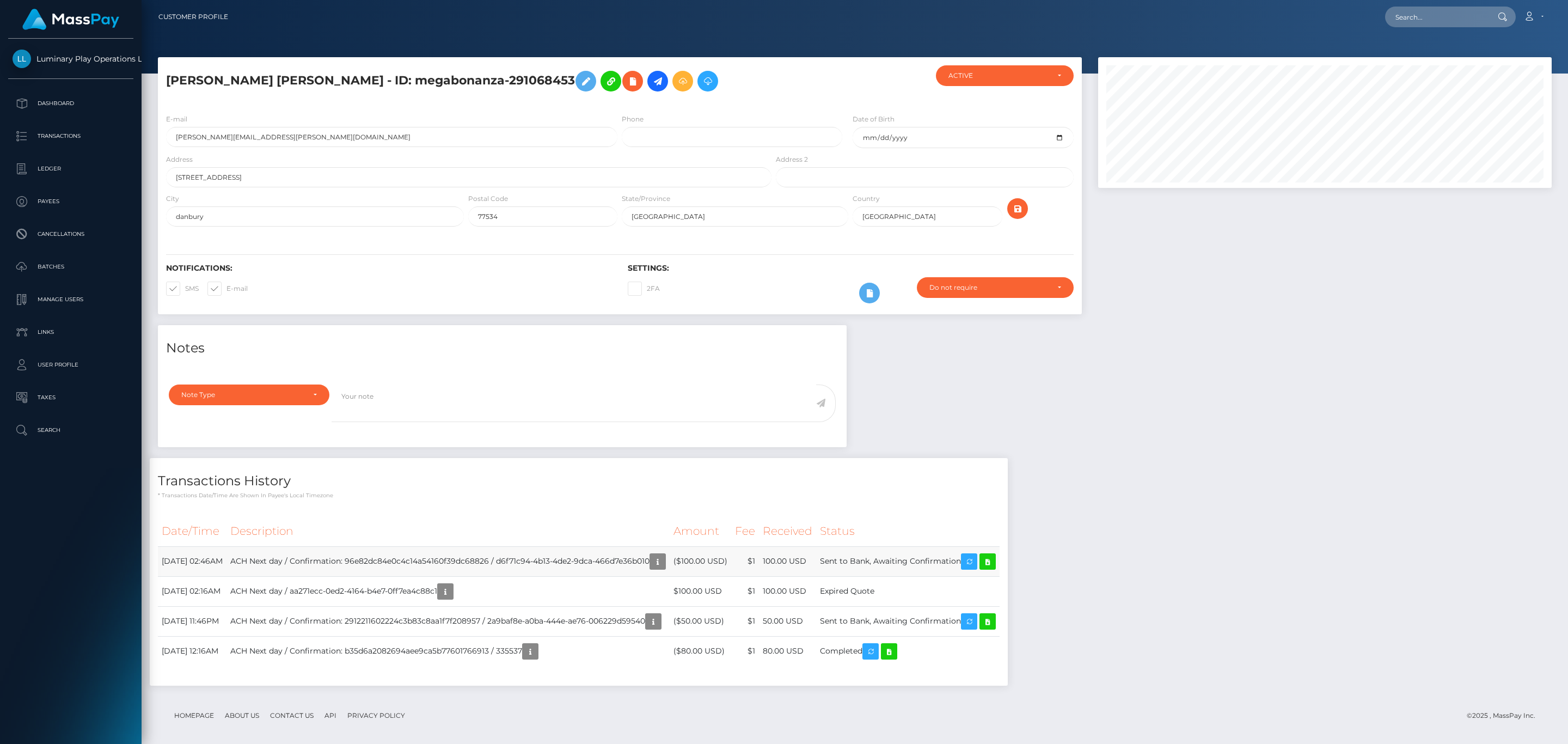
click at [613, 559] on td "ACH Next day / Confirmation: 96e82dc84e0c4c14a54160f39dc68826 / d6f71c94-4b13-4…" at bounding box center [448, 561] width 443 height 30
click at [551, 565] on td "ACH Next day / Confirmation: 96e82dc84e0c4c14a54160f39dc68826 / d6f71c94-4b13-4…" at bounding box center [448, 561] width 443 height 30
drag, startPoint x: 527, startPoint y: 562, endPoint x: 608, endPoint y: 559, distance: 81.1
click at [608, 559] on td "ACH Next day / Confirmation: 96e82dc84e0c4c14a54160f39dc68826 / d6f71c94-4b13-4…" at bounding box center [448, 561] width 443 height 30
drag, startPoint x: 375, startPoint y: 562, endPoint x: 521, endPoint y: 561, distance: 146.0
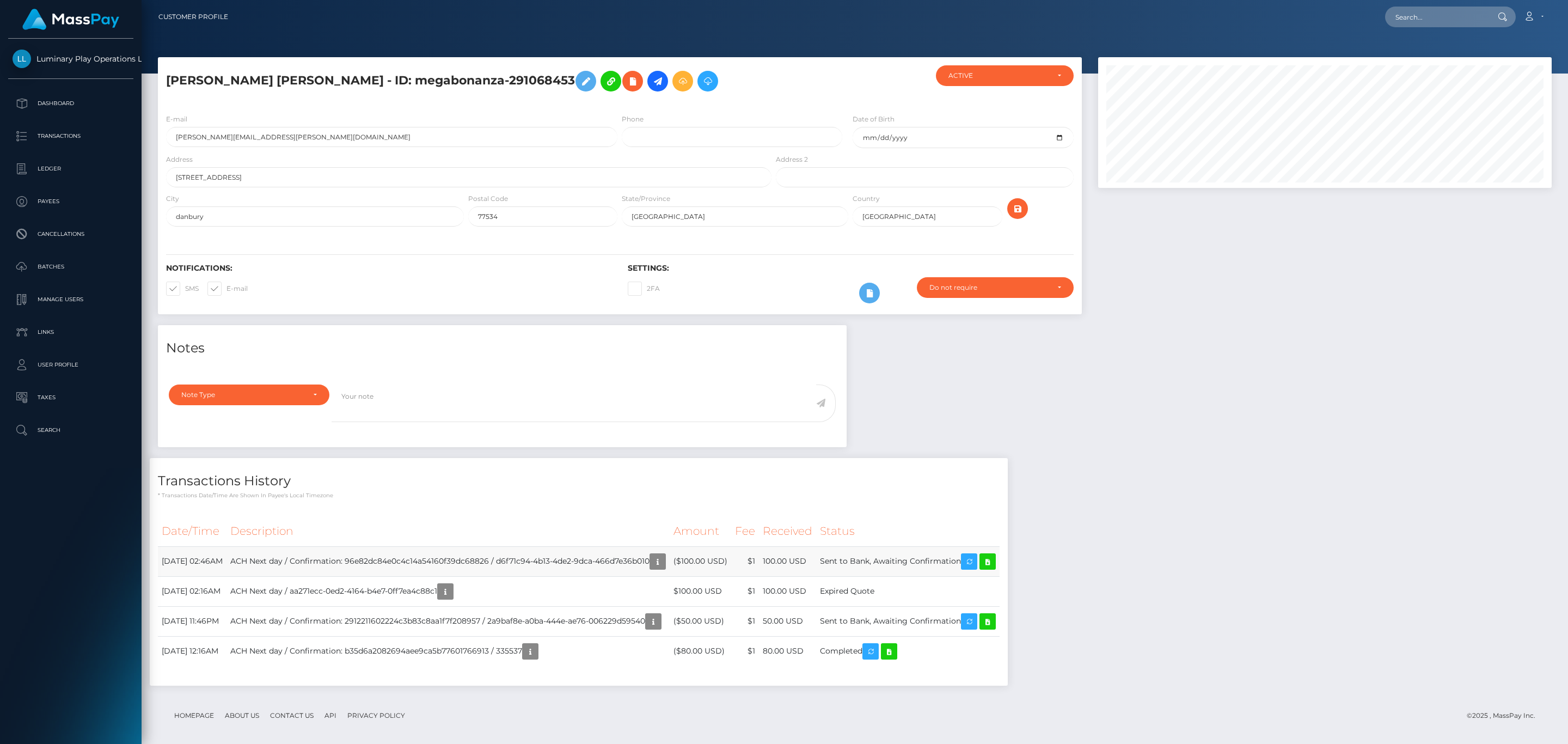
click at [521, 561] on td "ACH Next day / Confirmation: 96e82dc84e0c4c14a54160f39dc68826 / d6f71c94-4b13-4…" at bounding box center [448, 561] width 443 height 30
copy td "96e82dc84e0c4c14a54160f39dc68826"
click at [587, 571] on td "ACH Next day / Confirmation: 96e82dc84e0c4c14a54160f39dc68826 / d6f71c94-4b13-4…" at bounding box center [448, 561] width 443 height 30
drag, startPoint x: 529, startPoint y: 563, endPoint x: 683, endPoint y: 555, distance: 154.2
click at [669, 555] on td "ACH Next day / Confirmation: 96e82dc84e0c4c14a54160f39dc68826 / d6f71c94-4b13-4…" at bounding box center [448, 561] width 443 height 30
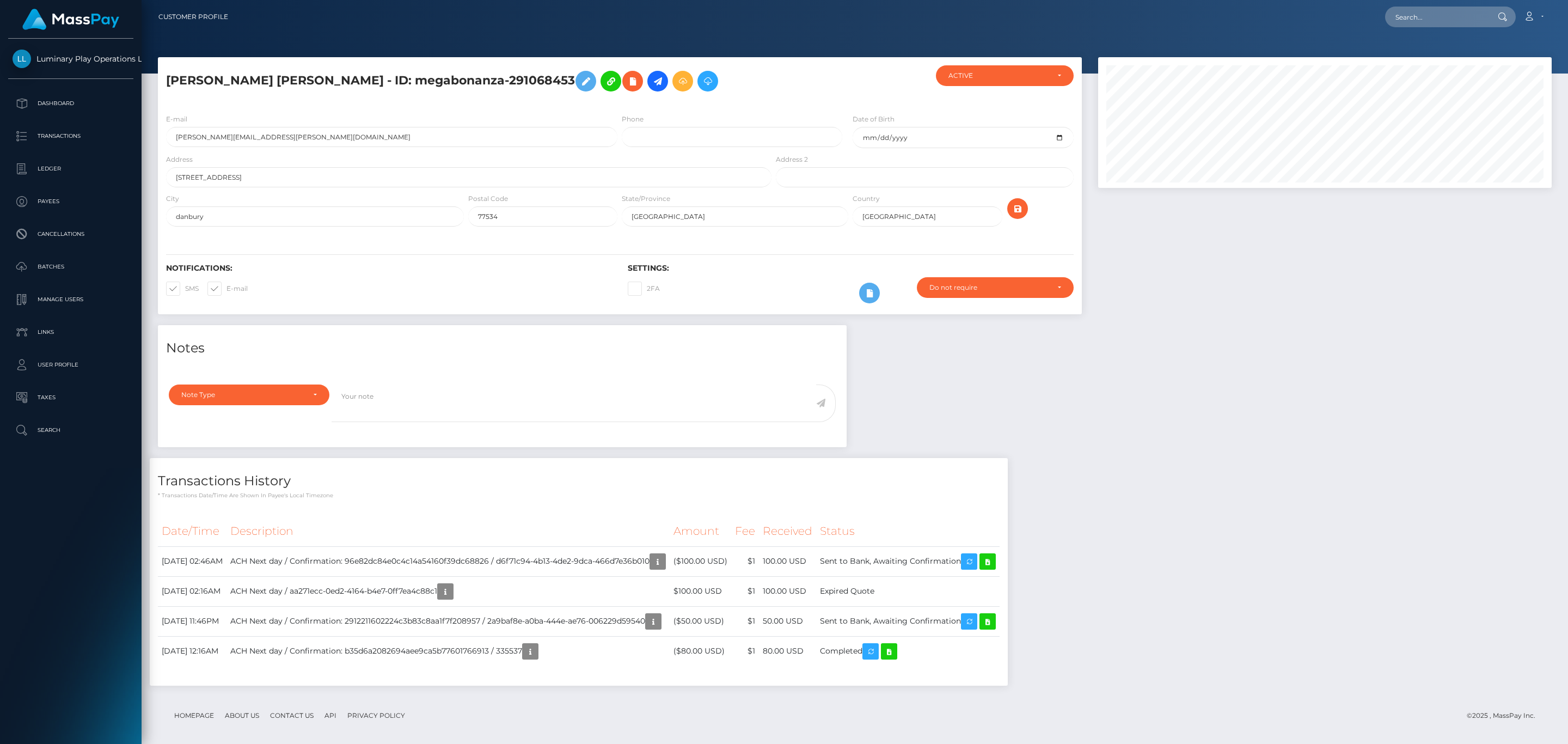
copy td "d6f71c94-4b13-4de2-9dca-466d7e36b010"
click at [603, 620] on td "ACH Next day / Confirmation: 2912211602224c3b83c8aa1f7f208957 / 2a9baf8e-a0ba-4…" at bounding box center [448, 621] width 443 height 30
click at [452, 593] on icon "button" at bounding box center [445, 591] width 13 height 14
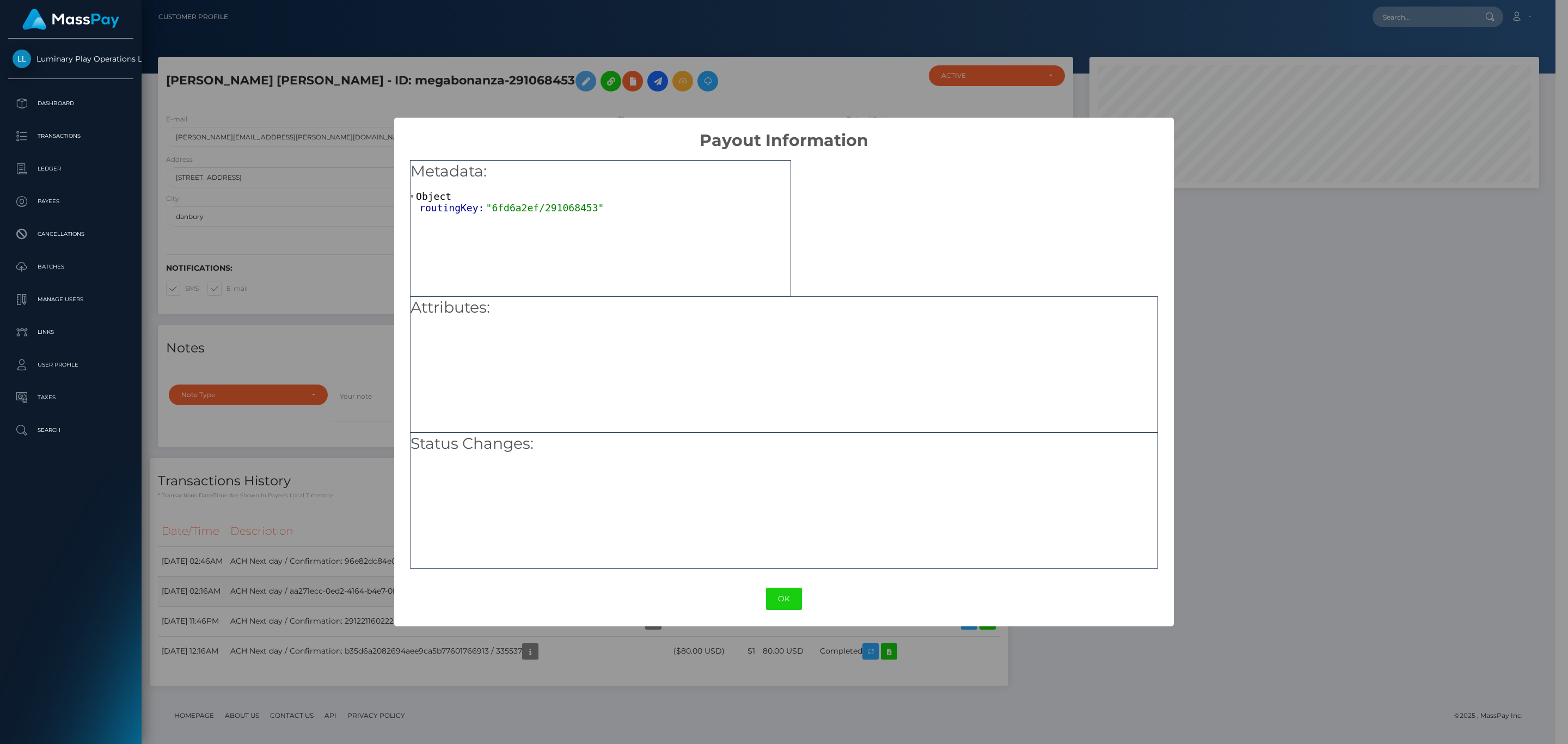
scroll to position [544314, 543960]
click at [789, 598] on button "OK" at bounding box center [783, 598] width 36 height 22
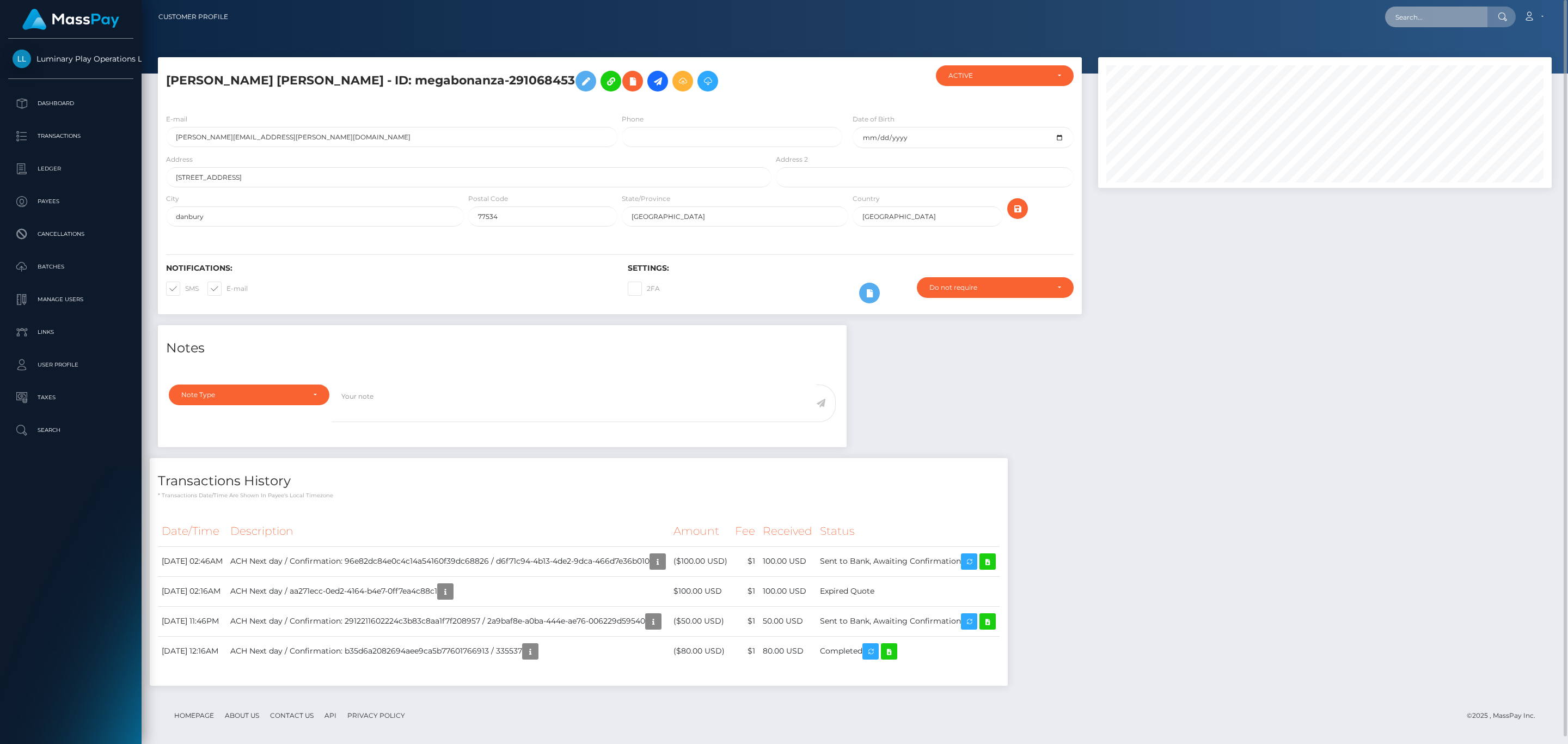
scroll to position [130, 453]
drag, startPoint x: 1485, startPoint y: 15, endPoint x: 1478, endPoint y: 18, distance: 7.6
click at [1478, 18] on input "text" at bounding box center [1436, 17] width 102 height 20
paste input "19251891"
type input "19251891"
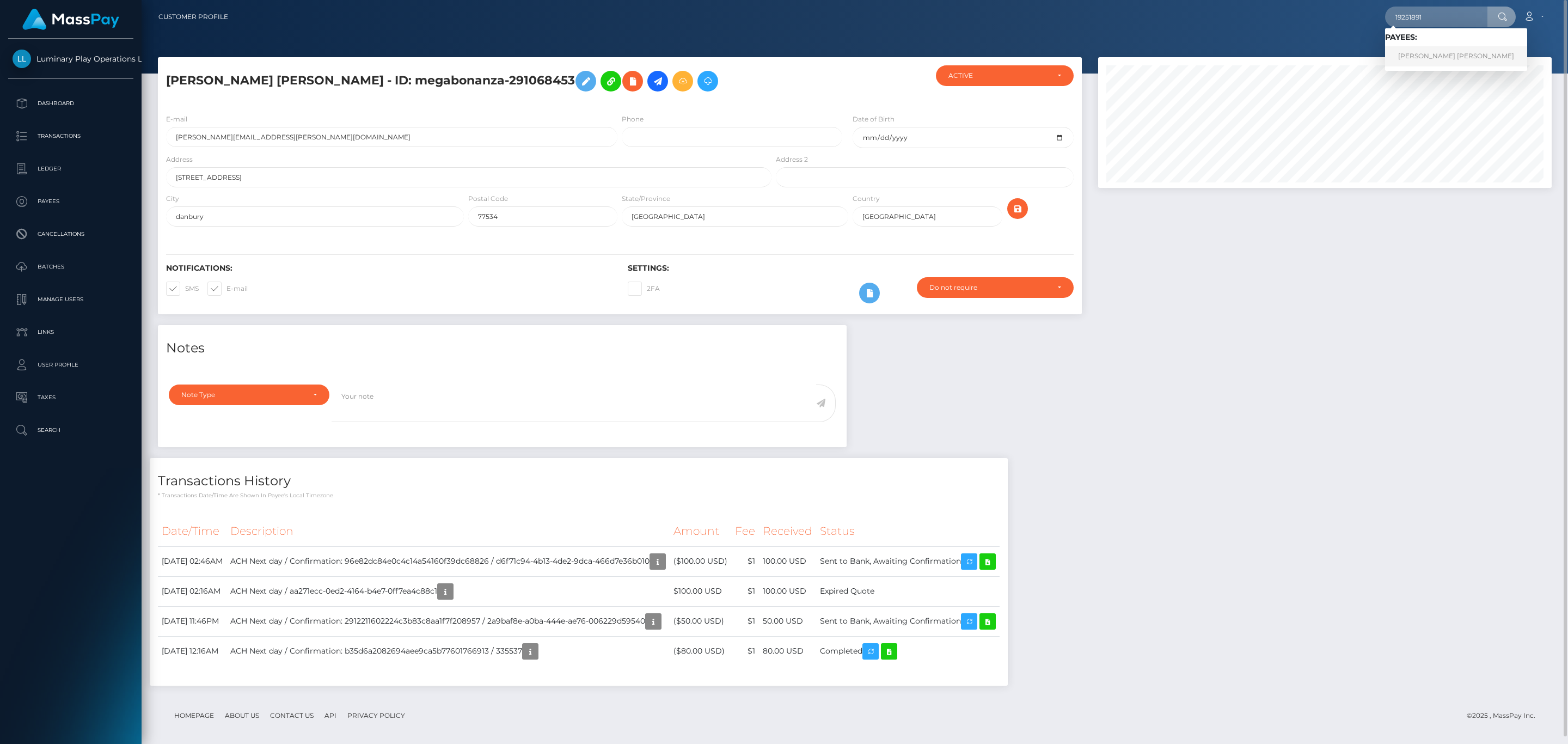
click at [1428, 54] on link "D'LORAH DIANE MULLINS" at bounding box center [1455, 56] width 142 height 20
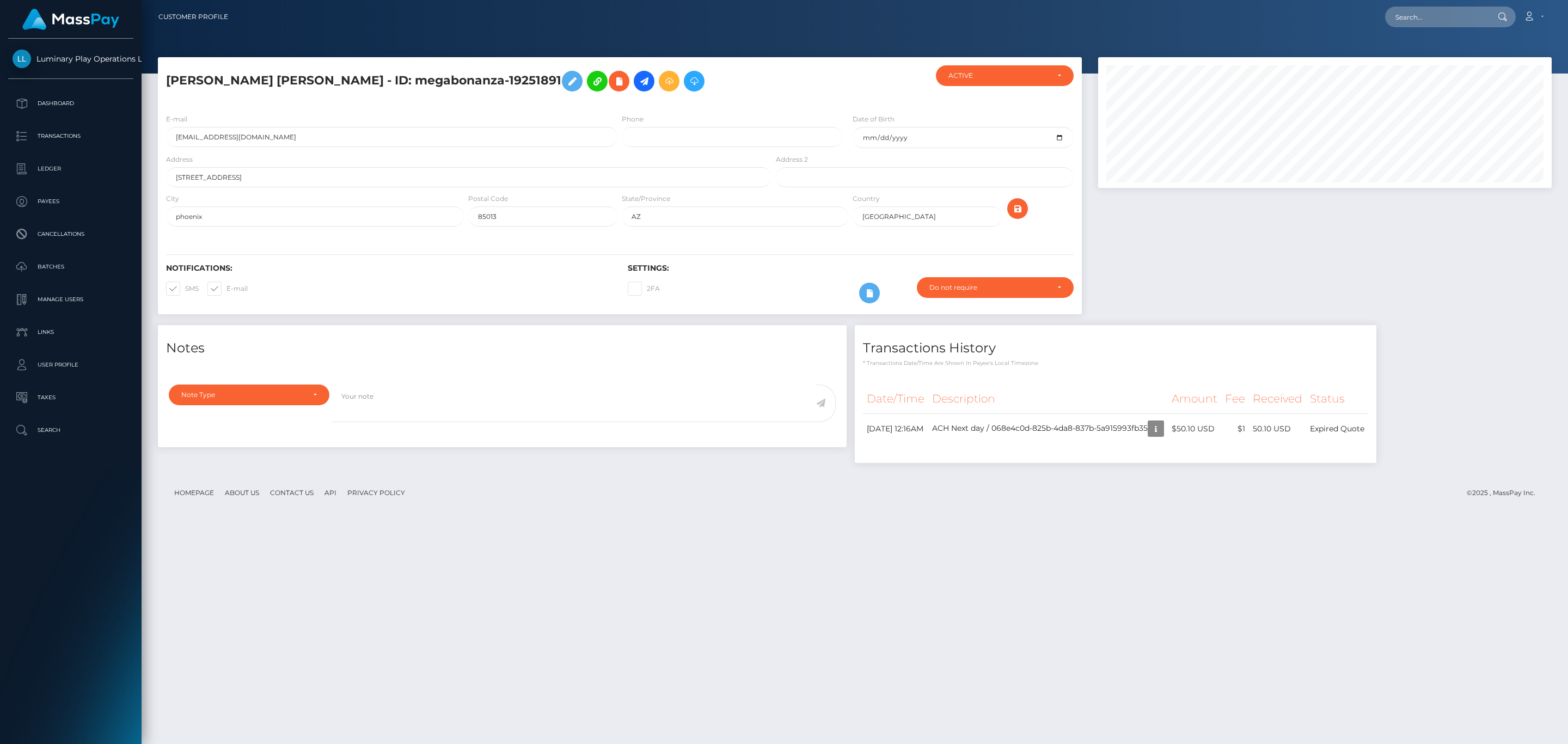
scroll to position [130, 453]
click at [1289, 232] on div at bounding box center [1325, 191] width 470 height 268
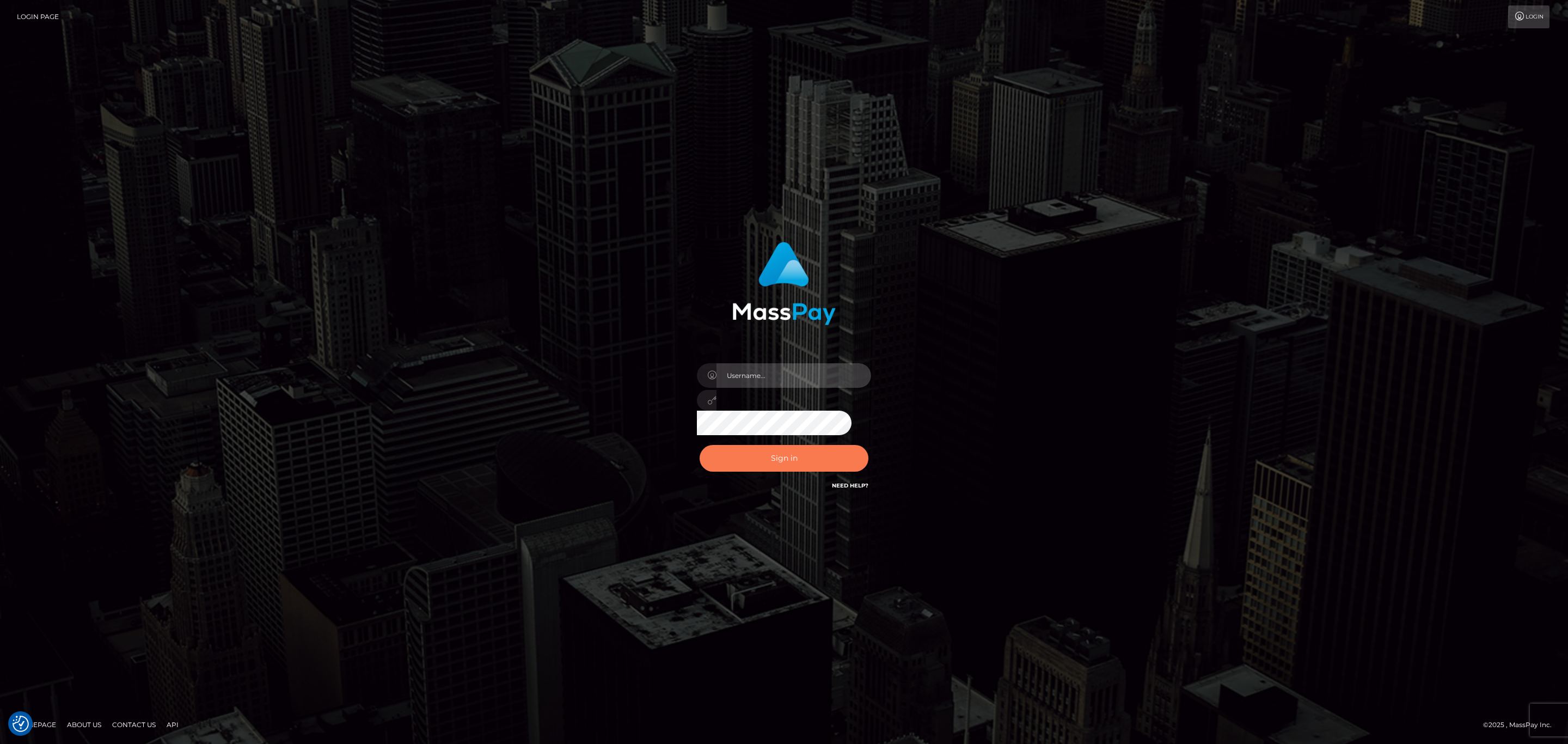
type input "sean.megabonanza"
click at [762, 449] on button "Sign in" at bounding box center [784, 458] width 169 height 26
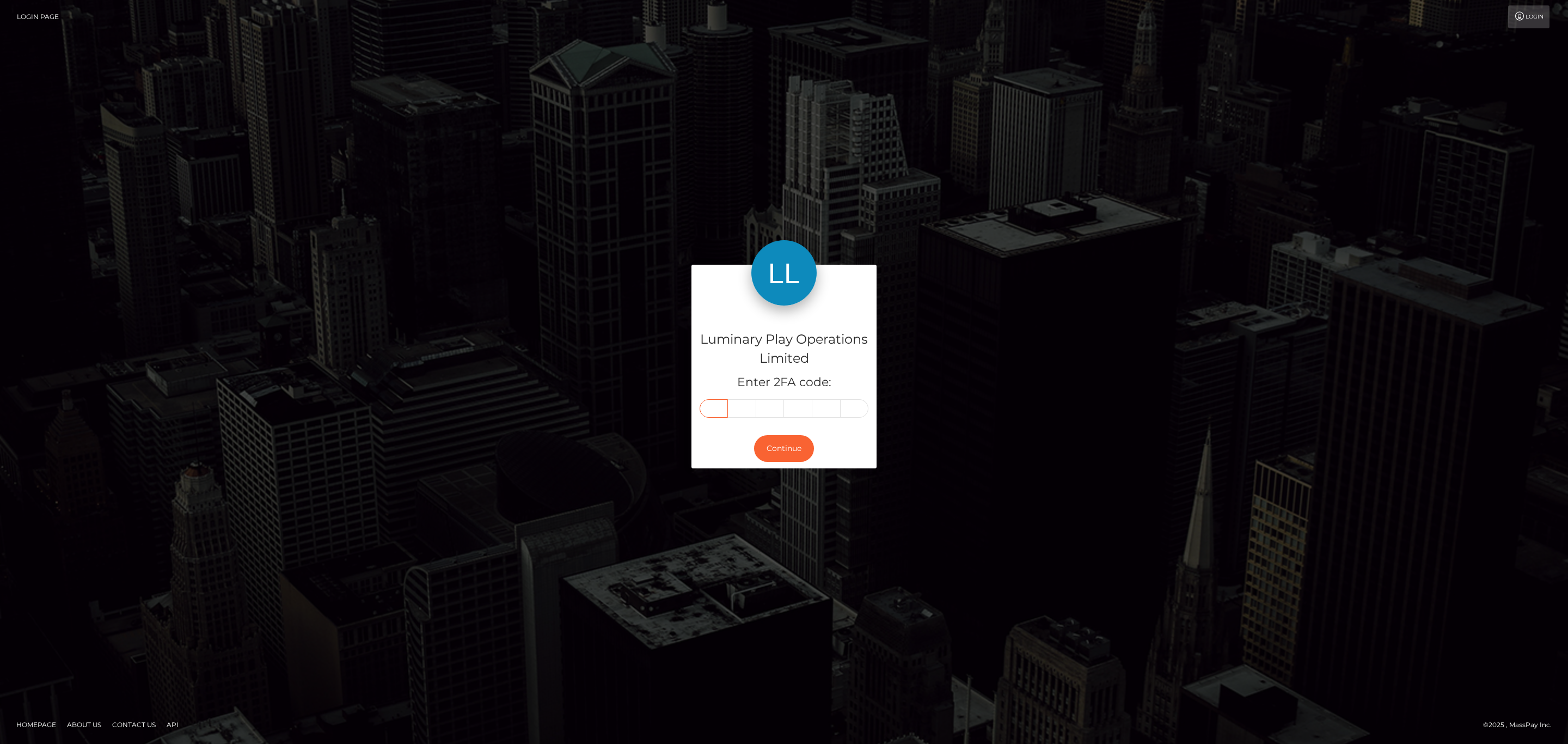
click at [716, 410] on input "text" at bounding box center [714, 408] width 29 height 18
paste input "4"
type input "4"
type input "7"
type input "5"
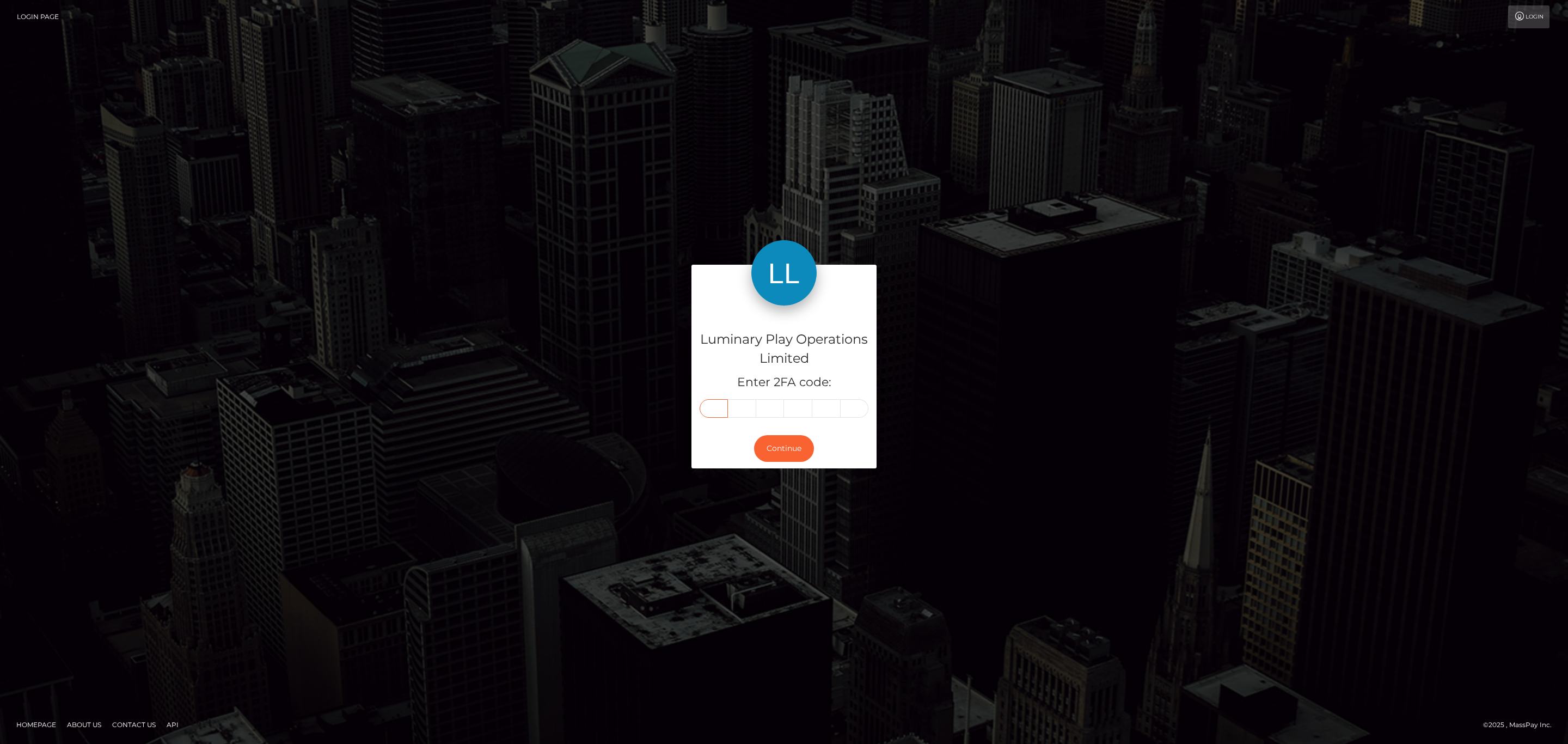
type input "4"
type input "7"
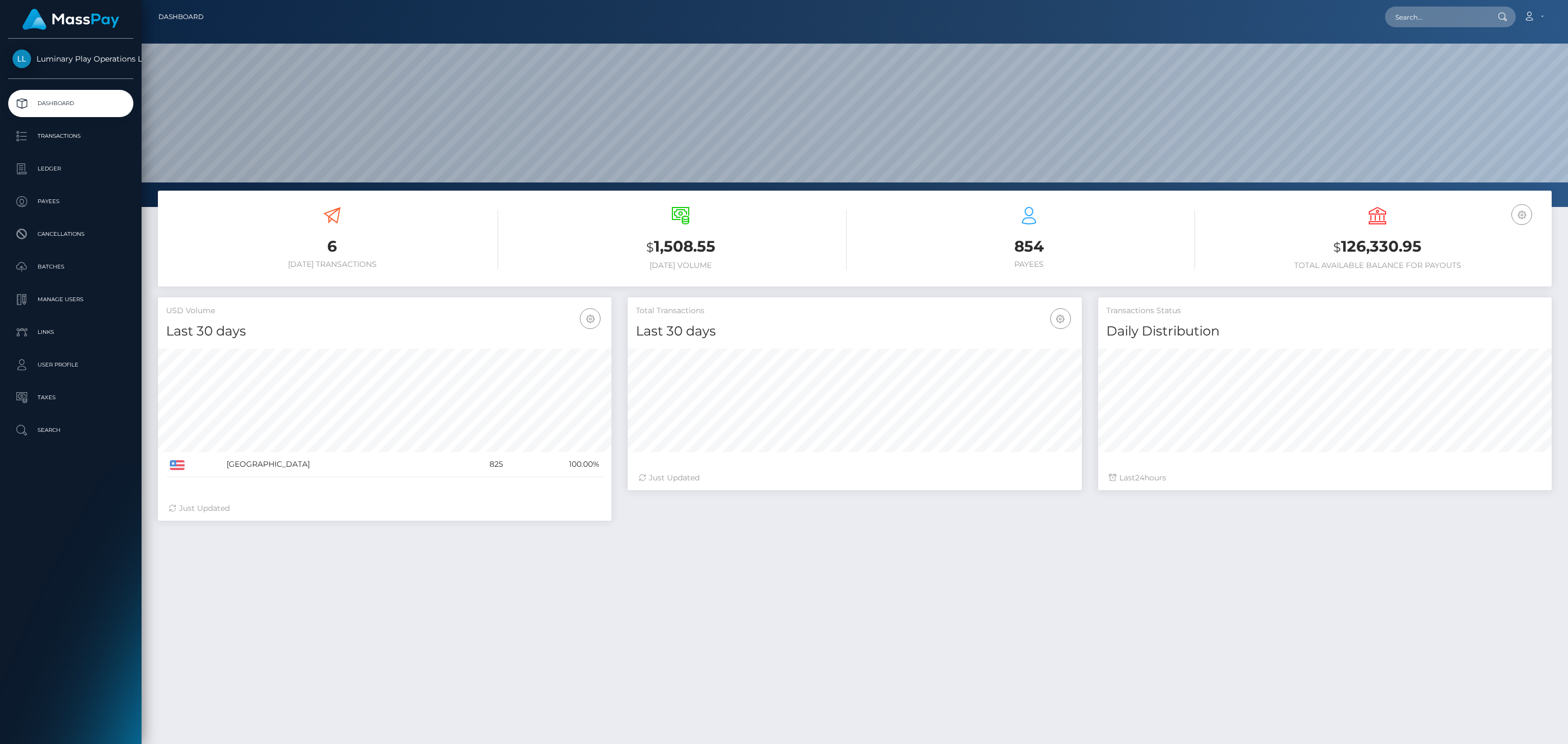
scroll to position [193, 453]
click at [1432, 12] on input "text" at bounding box center [1436, 17] width 102 height 20
paste input "19251891"
type input "19251891"
click at [1421, 54] on link "D'LORAH DIANE MULLINS" at bounding box center [1455, 56] width 142 height 20
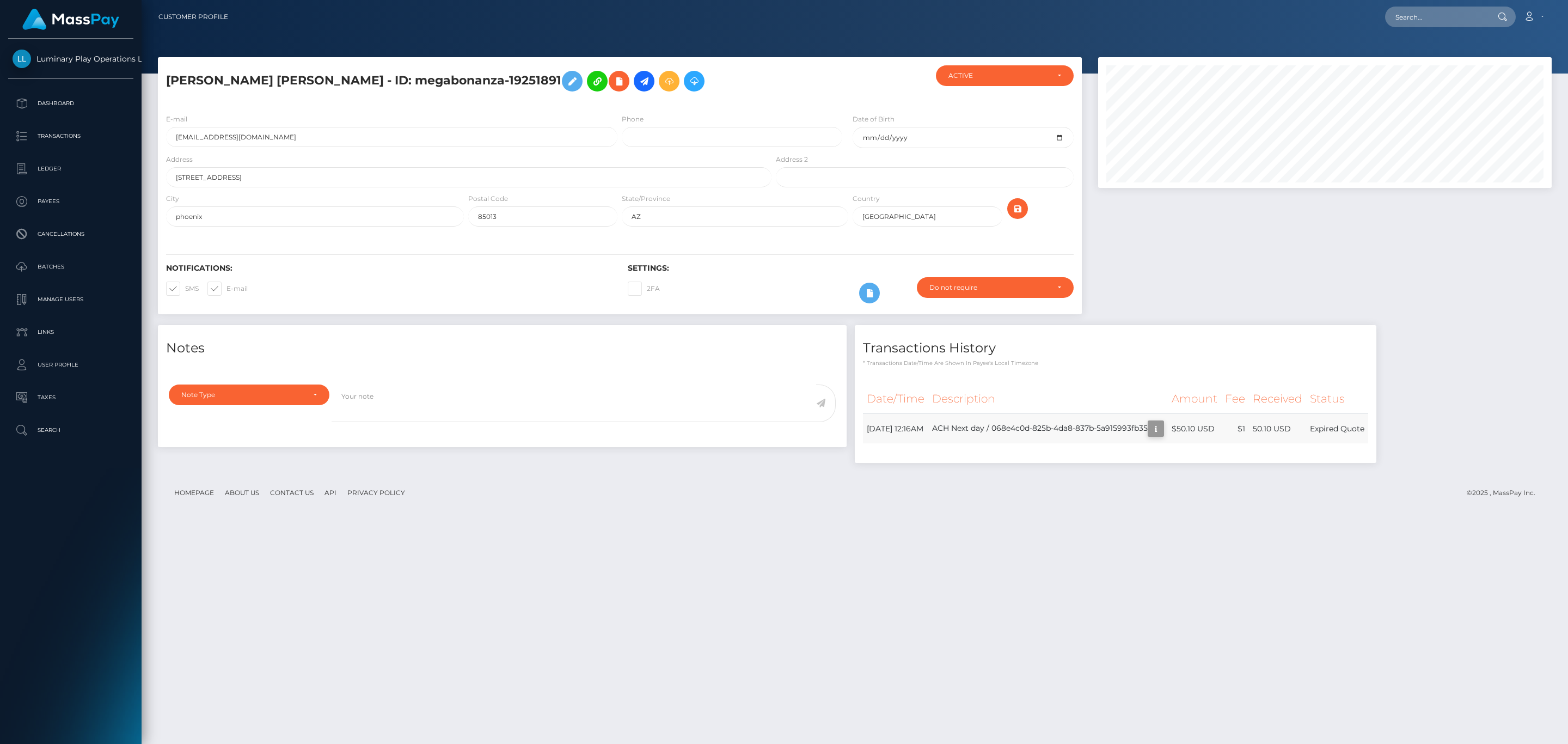
scroll to position [130, 453]
click at [1143, 430] on td "ACH Next day / 068e4c0d-825b-4da8-837b-5a915993fb35" at bounding box center [1047, 429] width 240 height 30
click at [1075, 428] on td "ACH Next day / 068e4c0d-825b-4da8-837b-5a915993fb35" at bounding box center [1047, 429] width 240 height 30
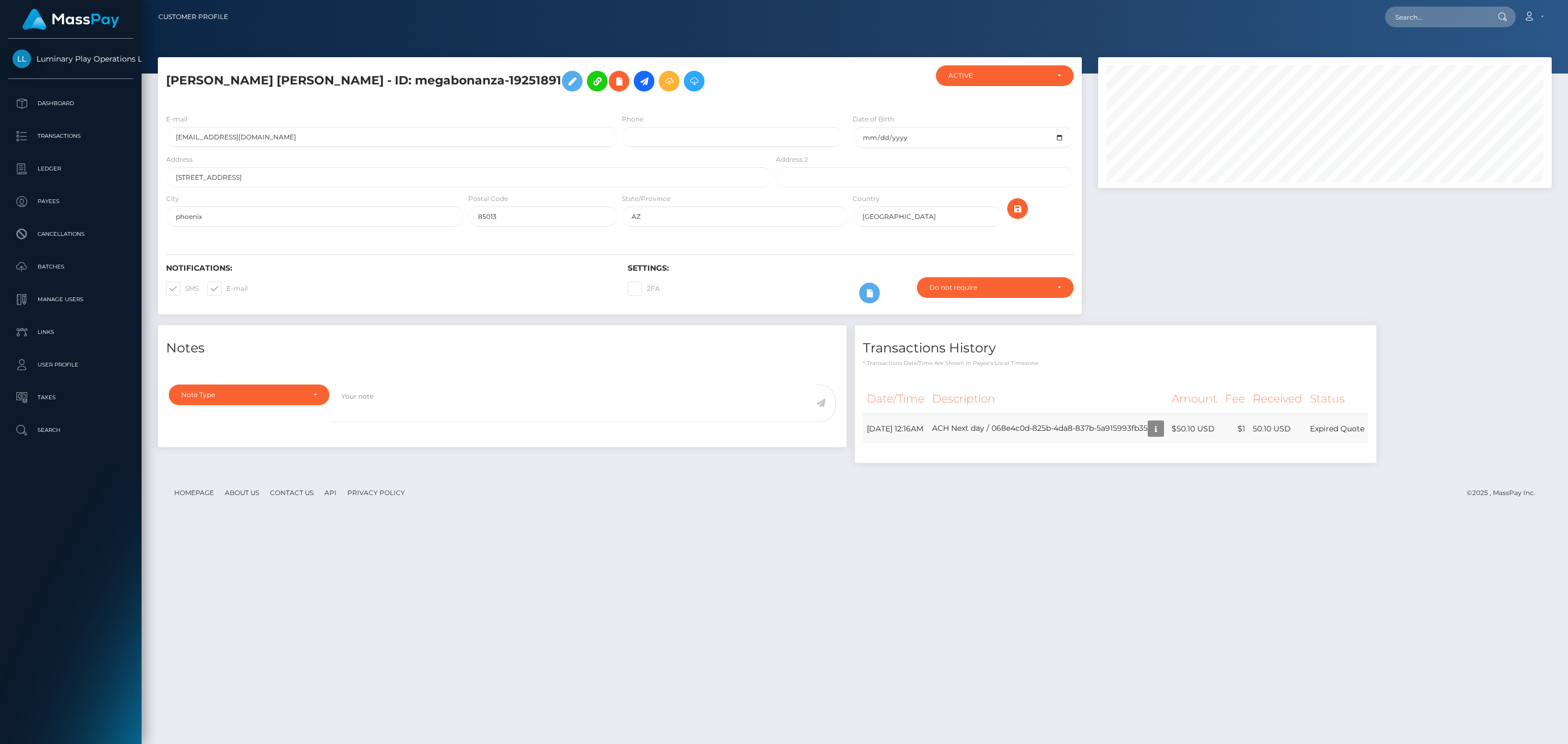
drag, startPoint x: 1024, startPoint y: 428, endPoint x: 1178, endPoint y: 423, distance: 154.1
click at [1168, 423] on td "ACH Next day / 068e4c0d-825b-4da8-837b-5a915993fb35" at bounding box center [1047, 429] width 240 height 30
copy td "068e4c0d-825b-4da8-837b-5a915993fb3"
copy td "068e4c0d-825b-4da8-837b-5a915993fb35"
